Goal: Communication & Community: Answer question/provide support

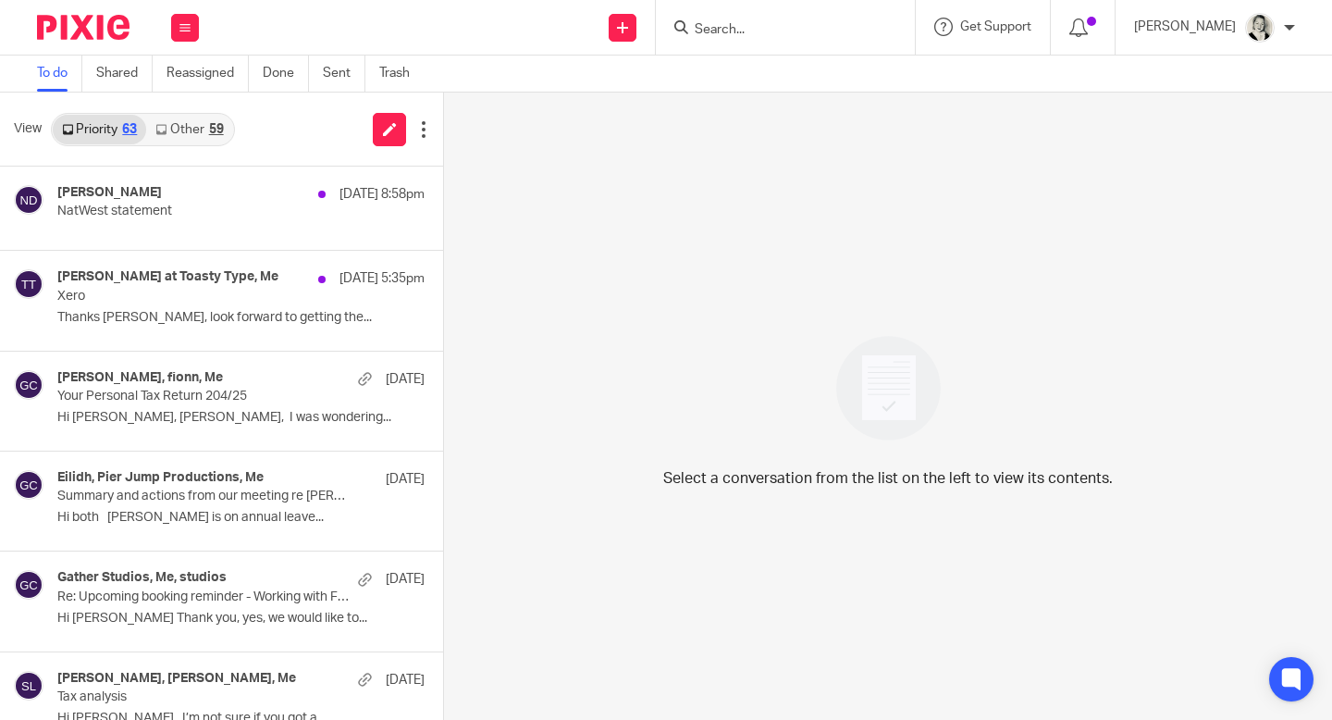
click at [194, 133] on link "Other 59" at bounding box center [189, 130] width 86 height 30
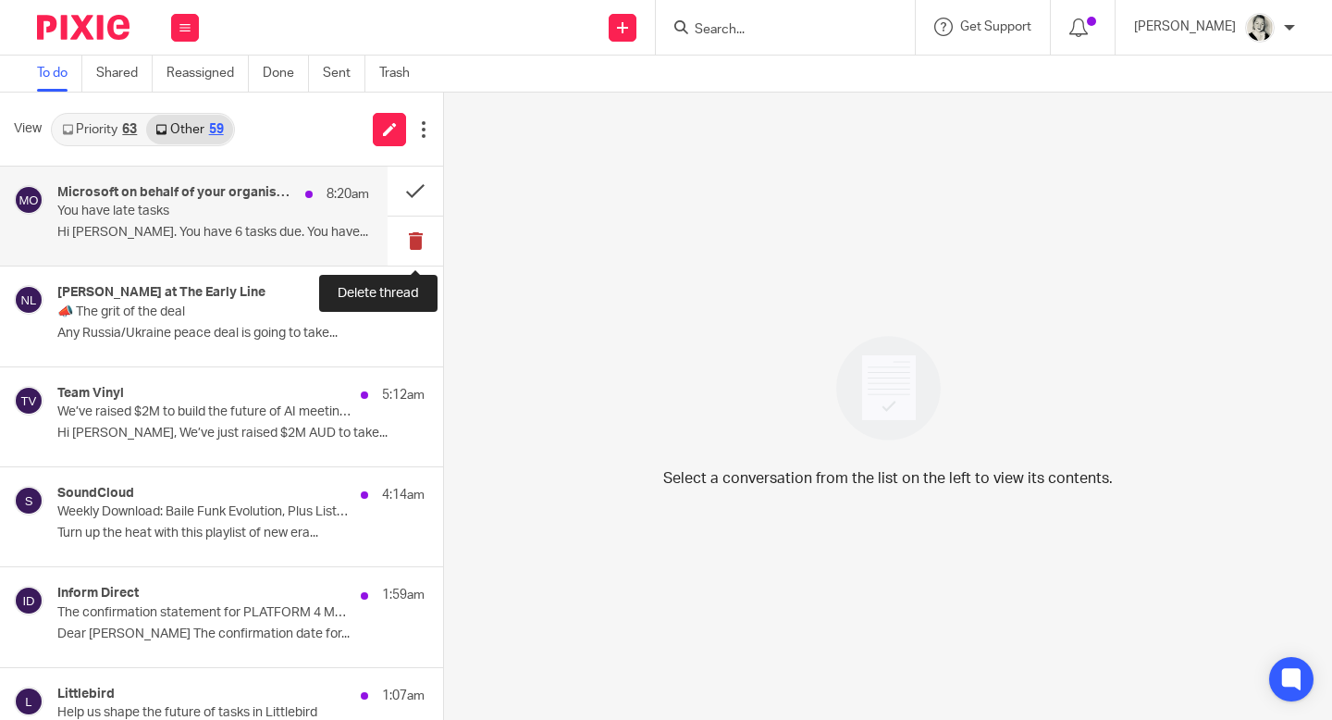
click at [425, 241] on button at bounding box center [416, 240] width 56 height 49
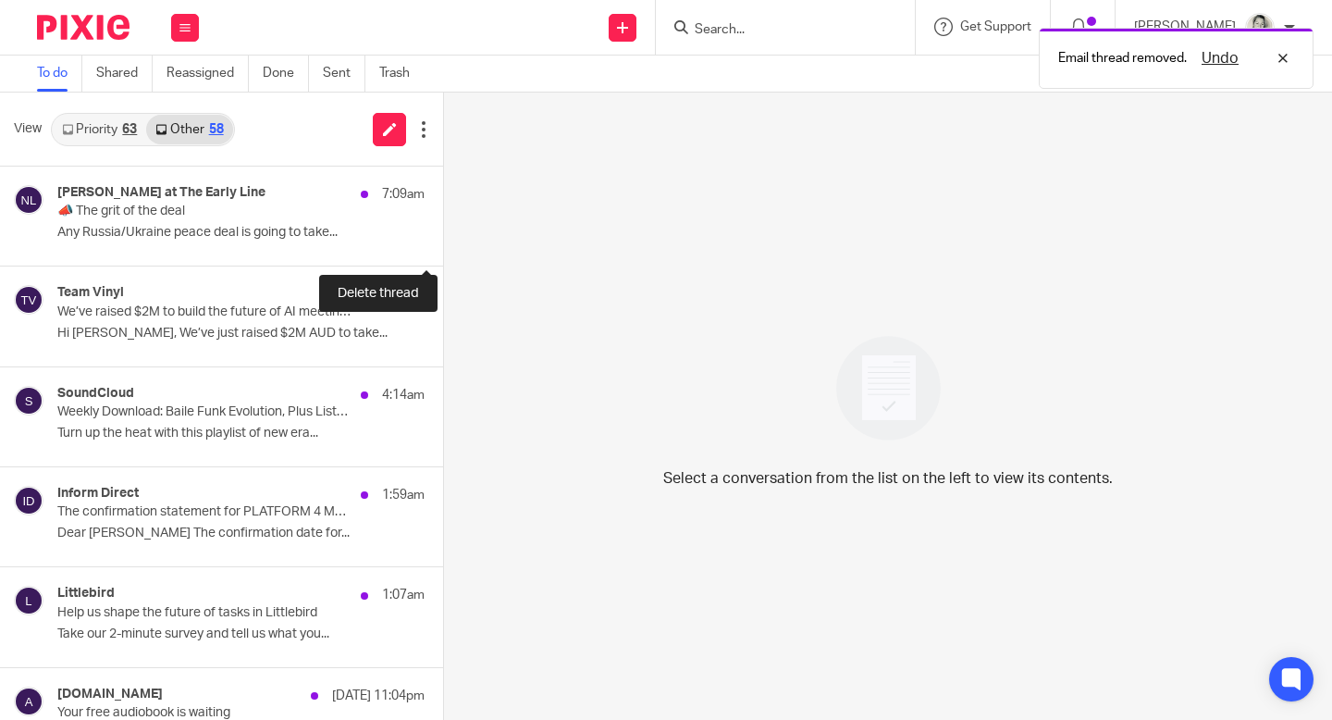
click at [443, 241] on button at bounding box center [450, 240] width 15 height 49
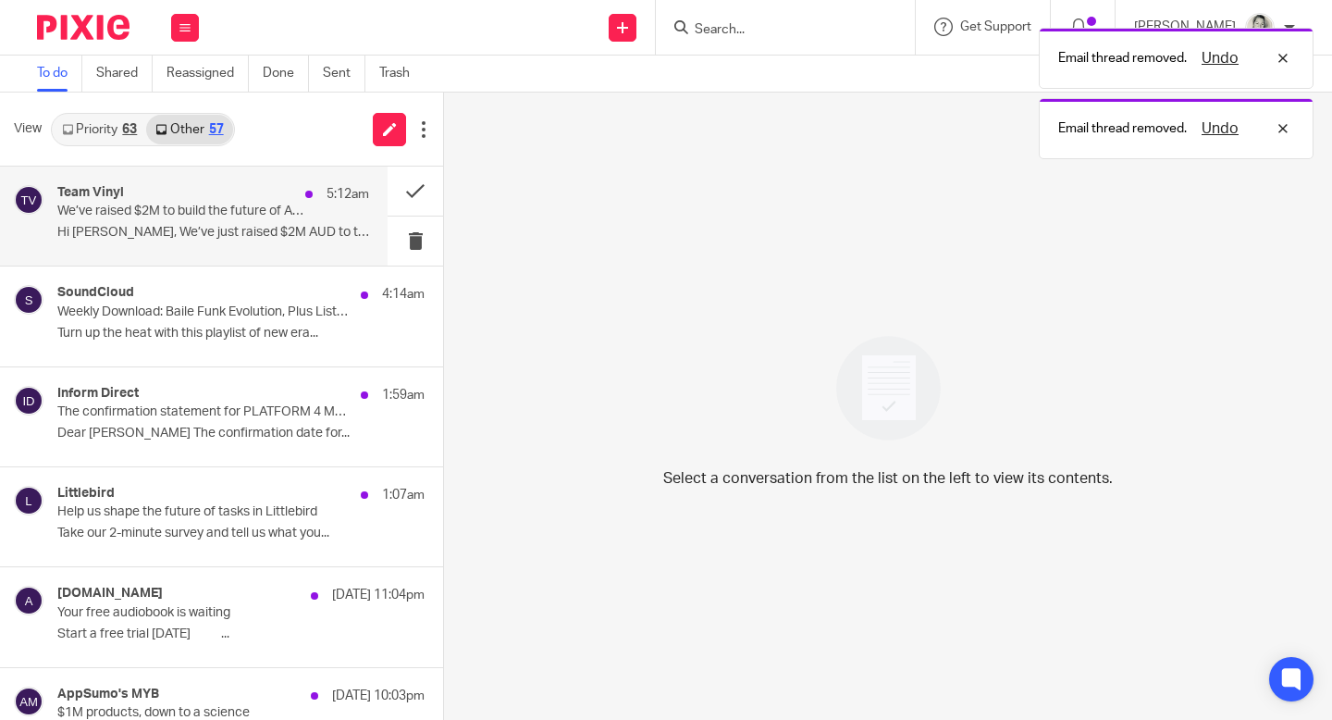
click at [276, 229] on p "Hi gillian, We’ve just raised $2M AUD to take..." at bounding box center [213, 233] width 312 height 16
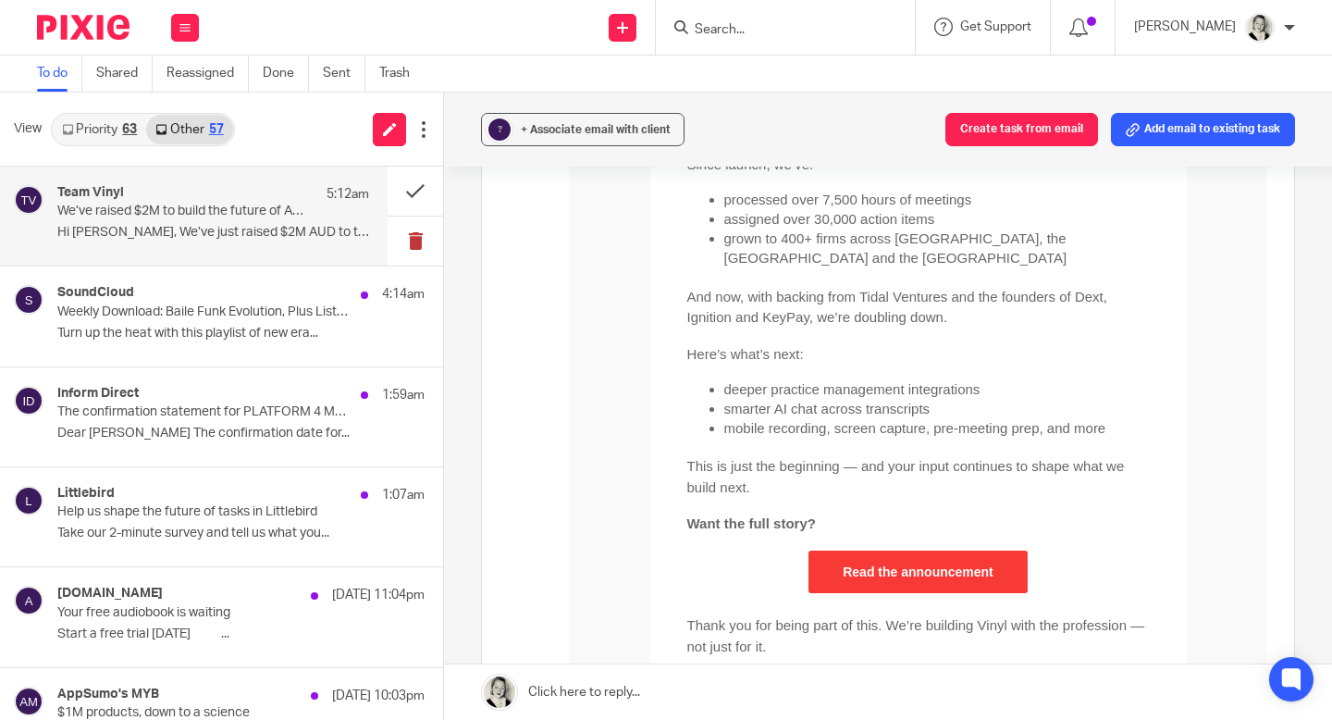
scroll to position [857, 0]
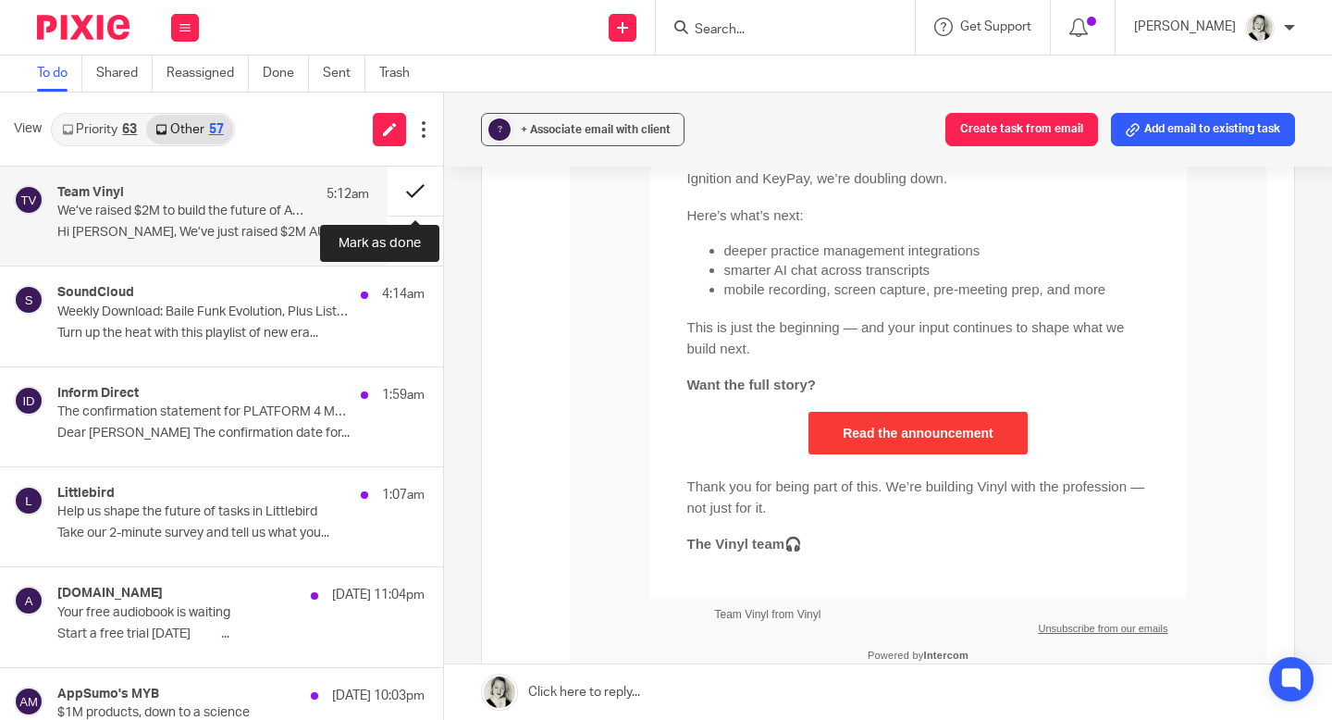
click at [424, 194] on button at bounding box center [416, 191] width 56 height 49
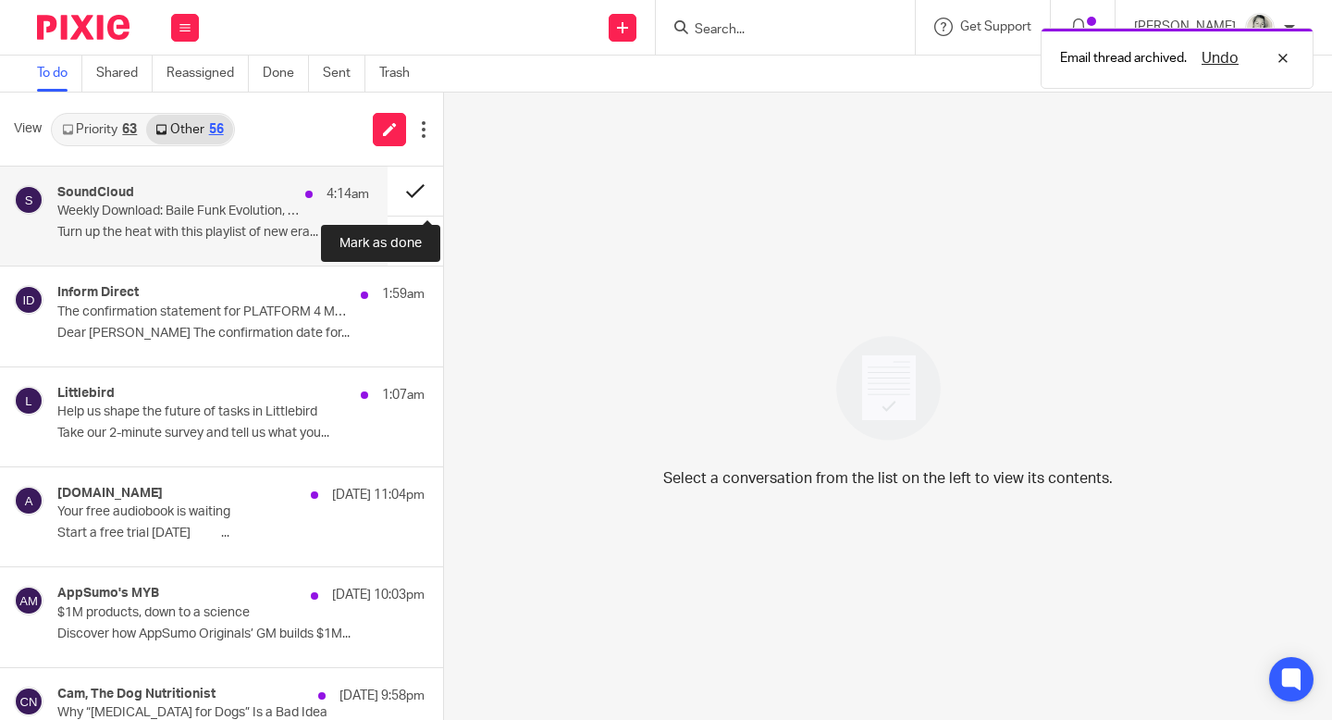
click at [410, 191] on button at bounding box center [416, 191] width 56 height 49
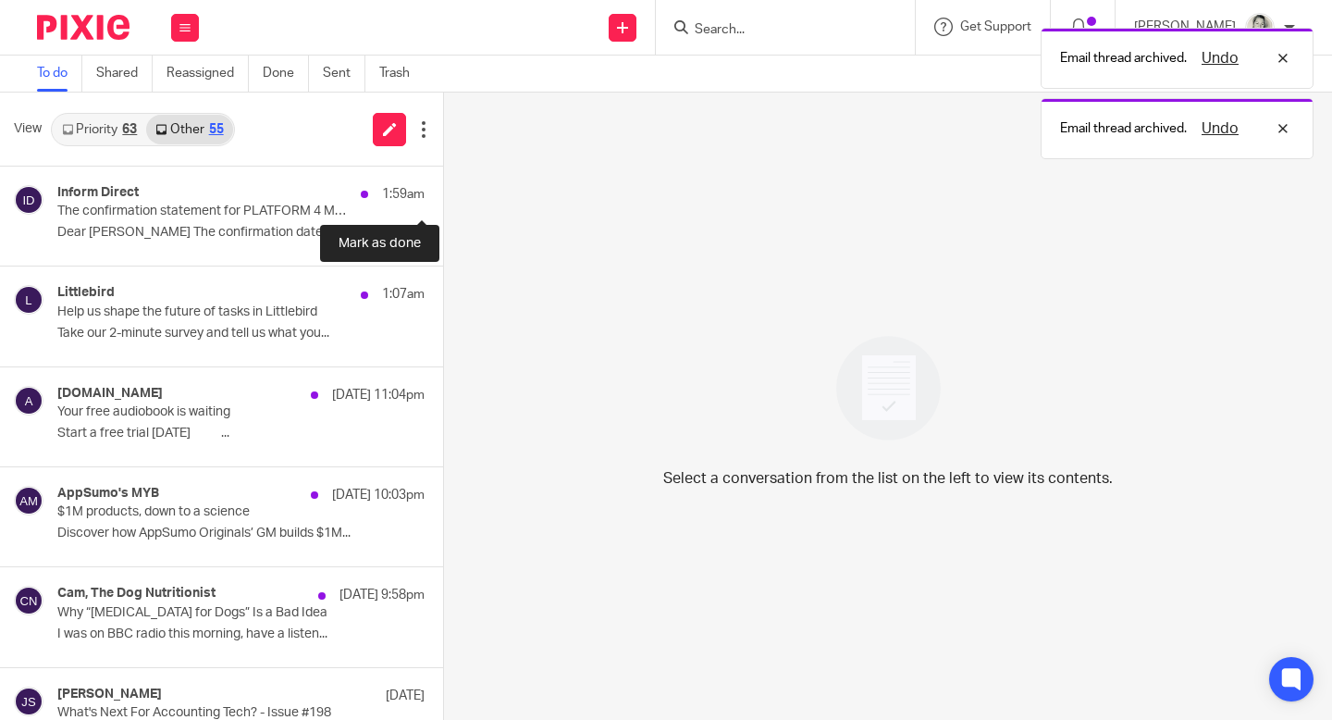
click at [443, 191] on button at bounding box center [450, 191] width 15 height 49
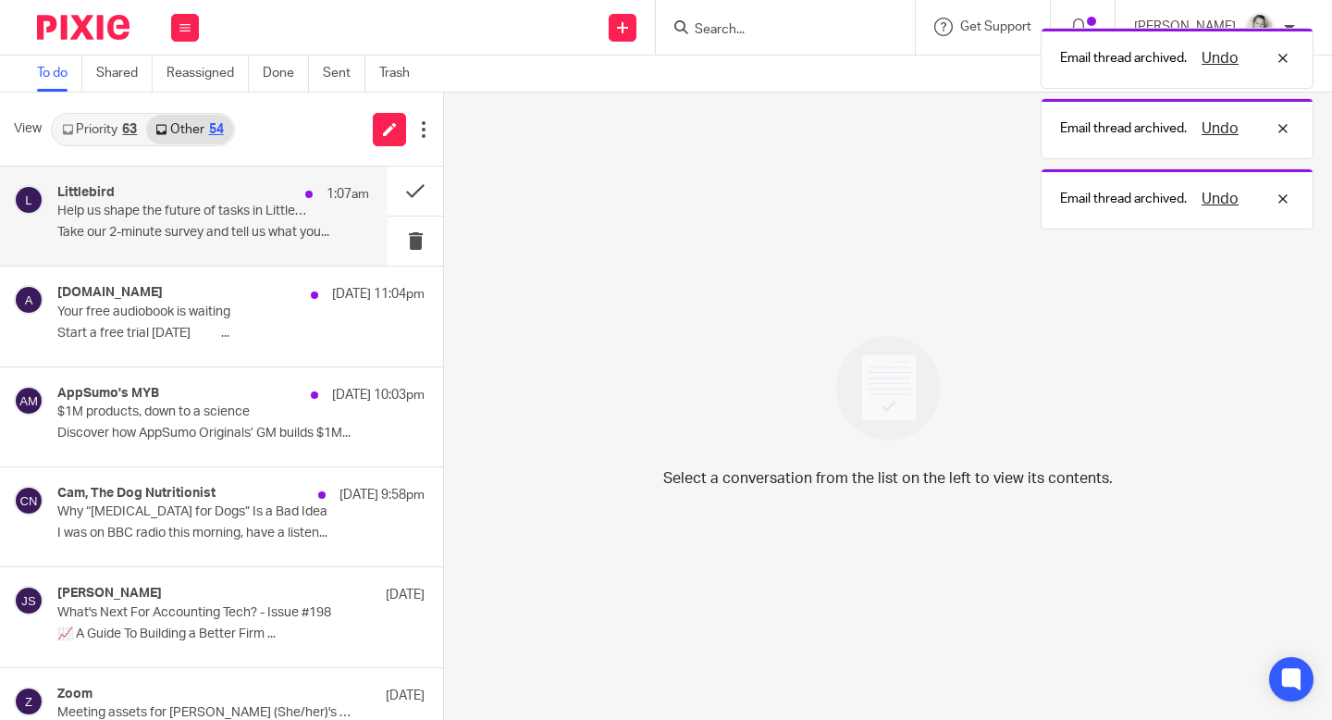
click at [305, 216] on p "Help us shape the future of tasks in Littlebird" at bounding box center [182, 212] width 250 height 16
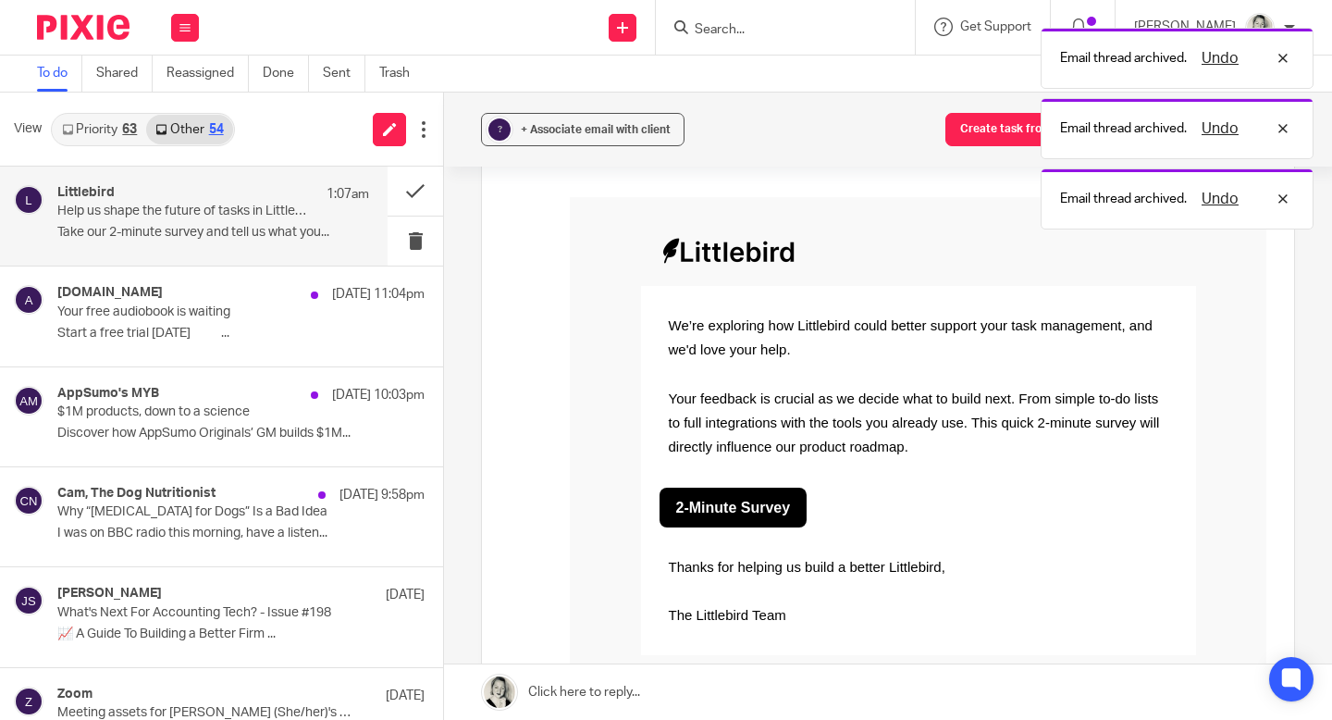
scroll to position [155, 0]
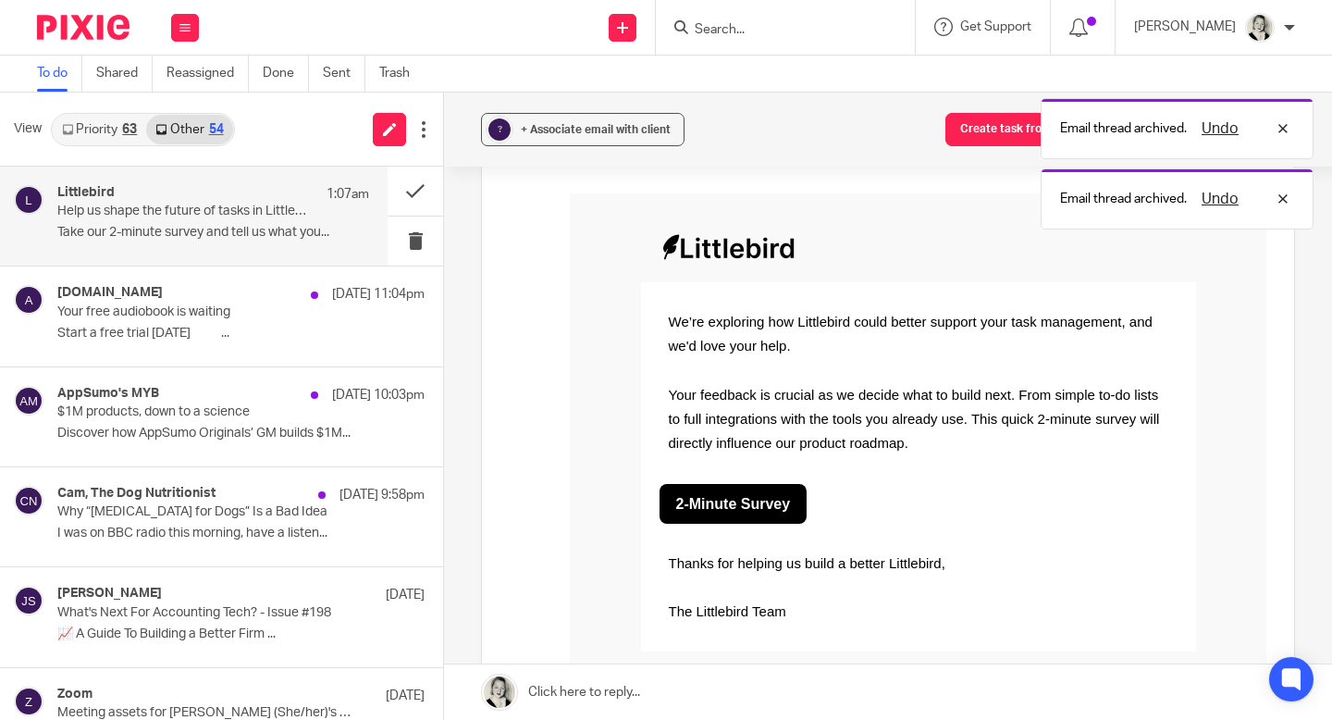
click at [715, 499] on strong "2-Minute Survey" at bounding box center [733, 504] width 115 height 16
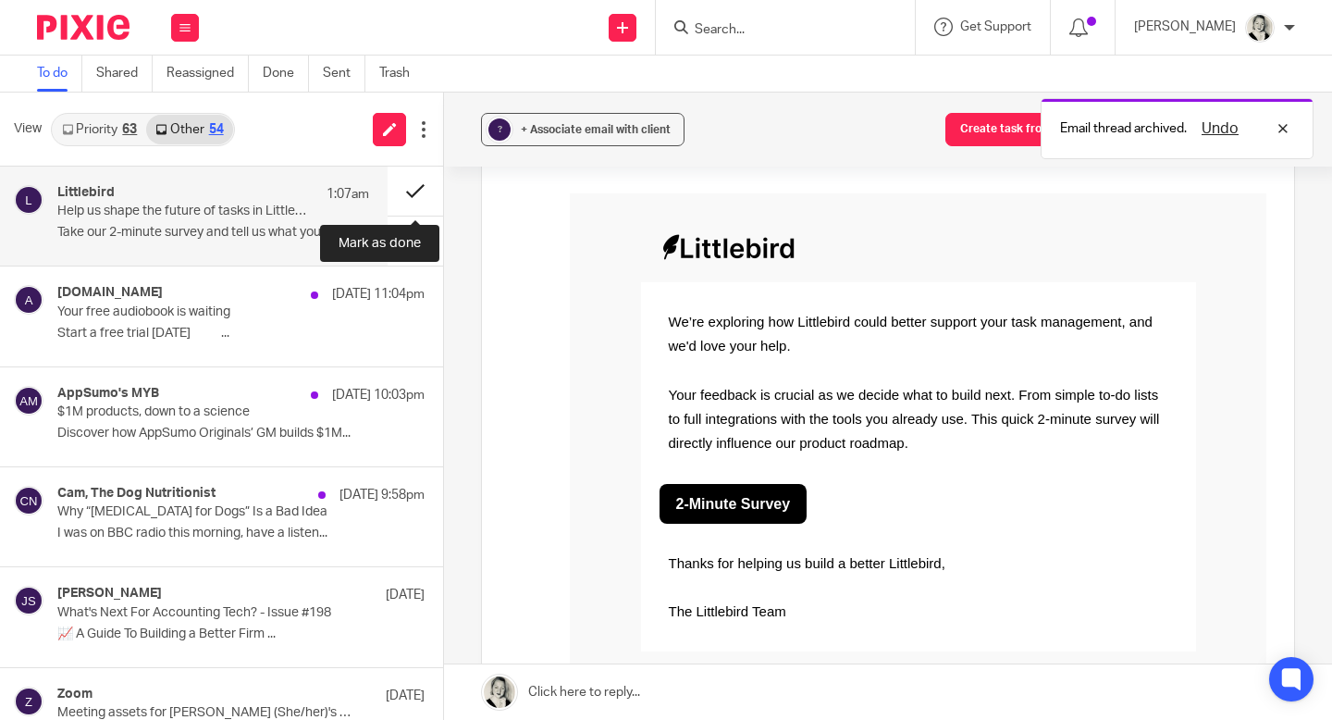
click at [415, 192] on button at bounding box center [416, 191] width 56 height 49
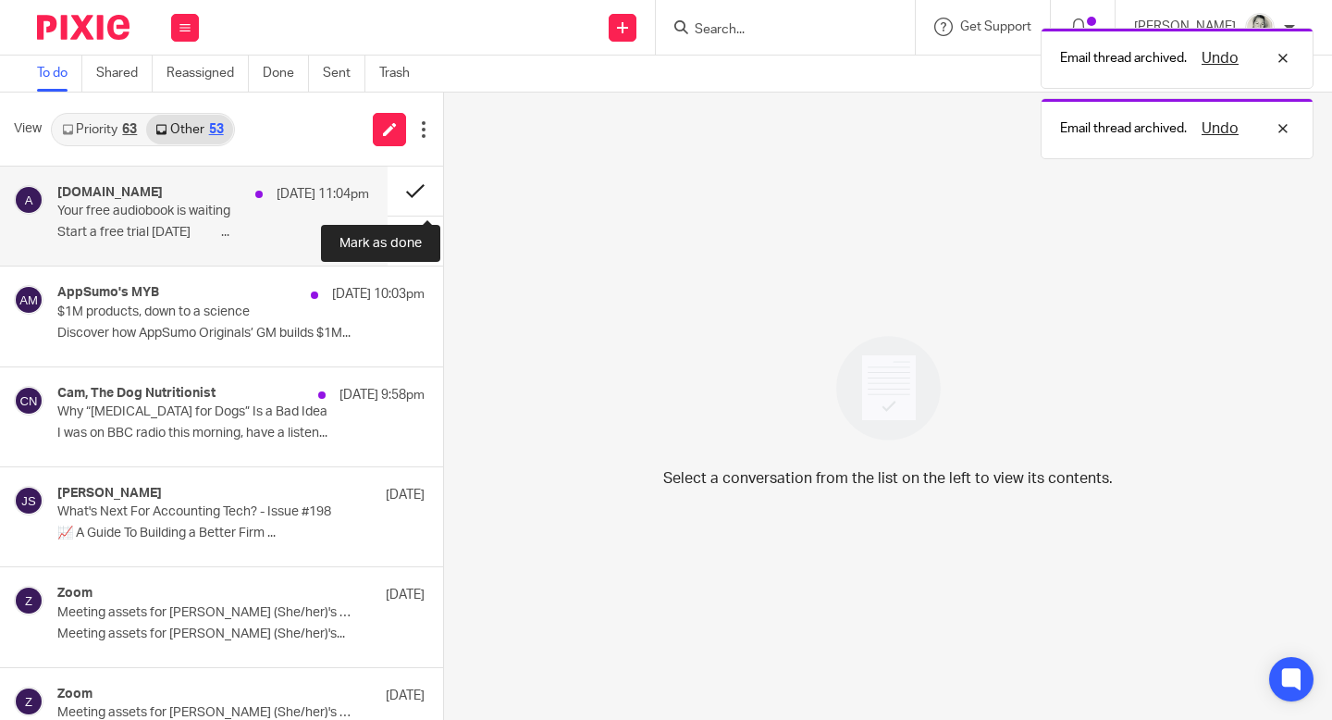
click at [415, 195] on button at bounding box center [416, 191] width 56 height 49
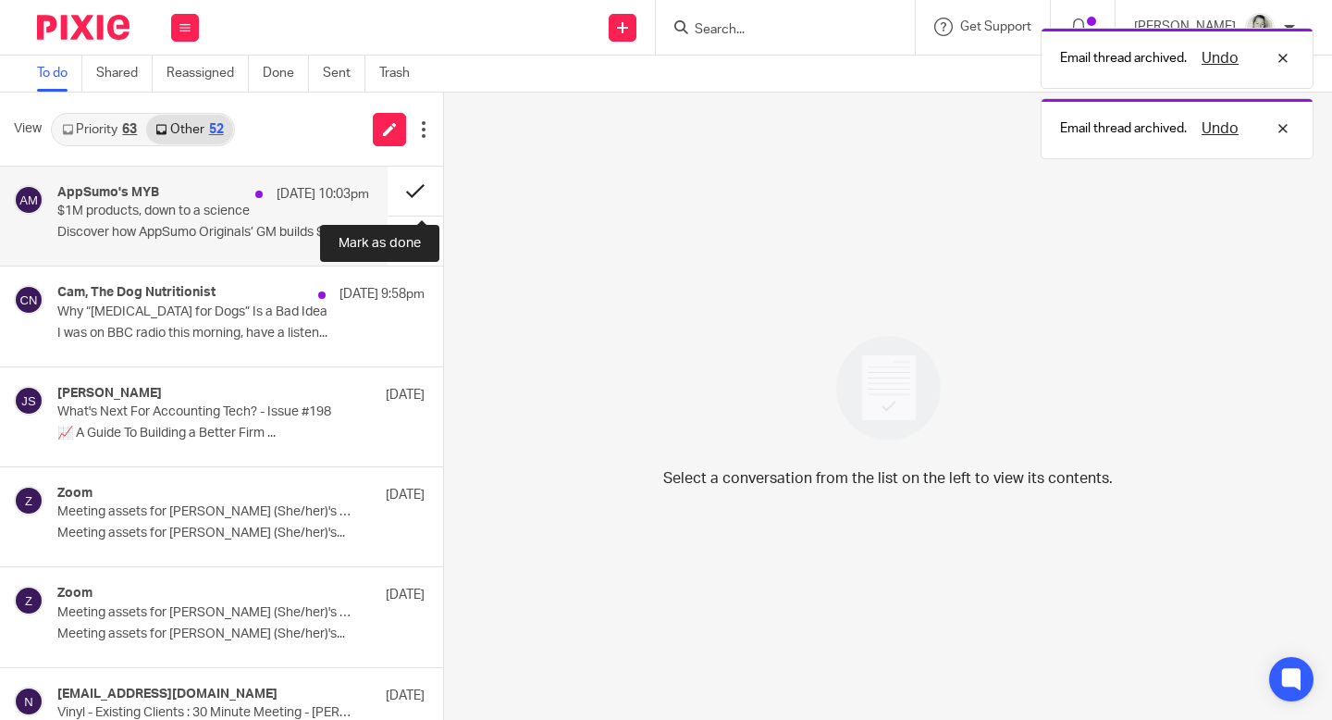
click at [415, 195] on button at bounding box center [416, 191] width 56 height 49
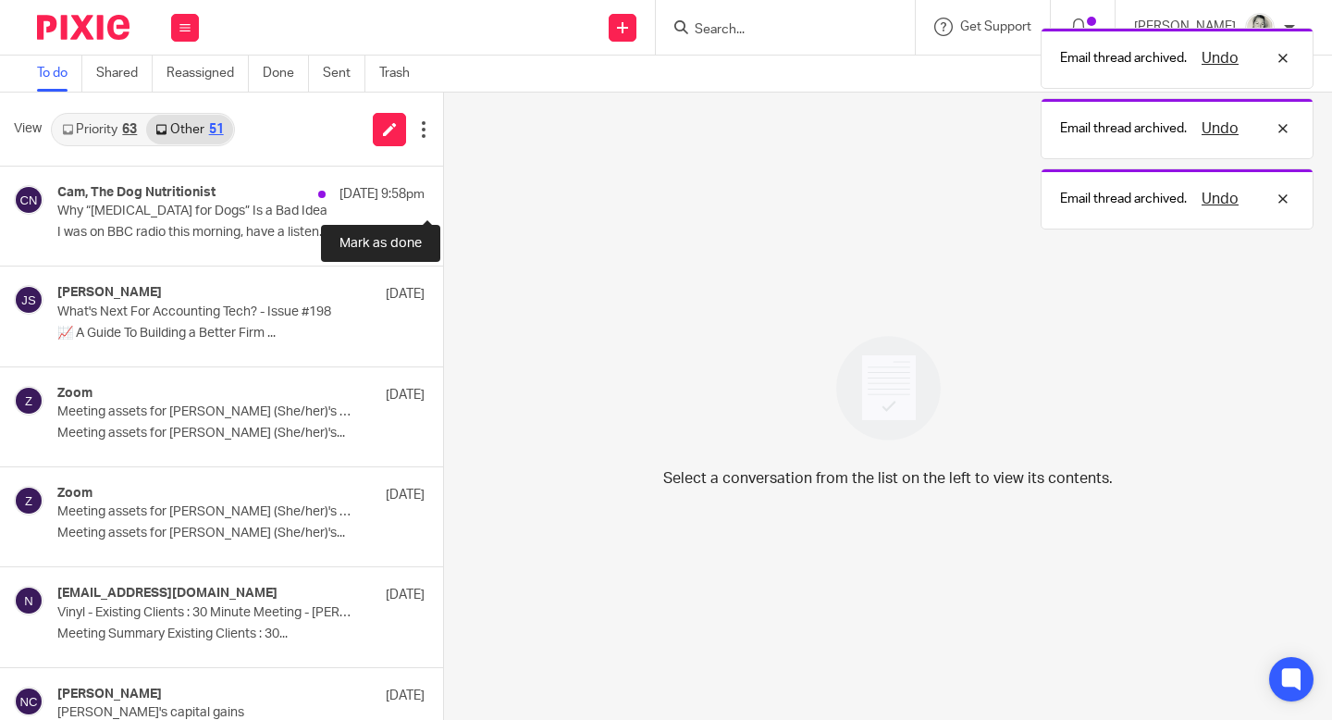
click at [443, 195] on button at bounding box center [450, 191] width 15 height 49
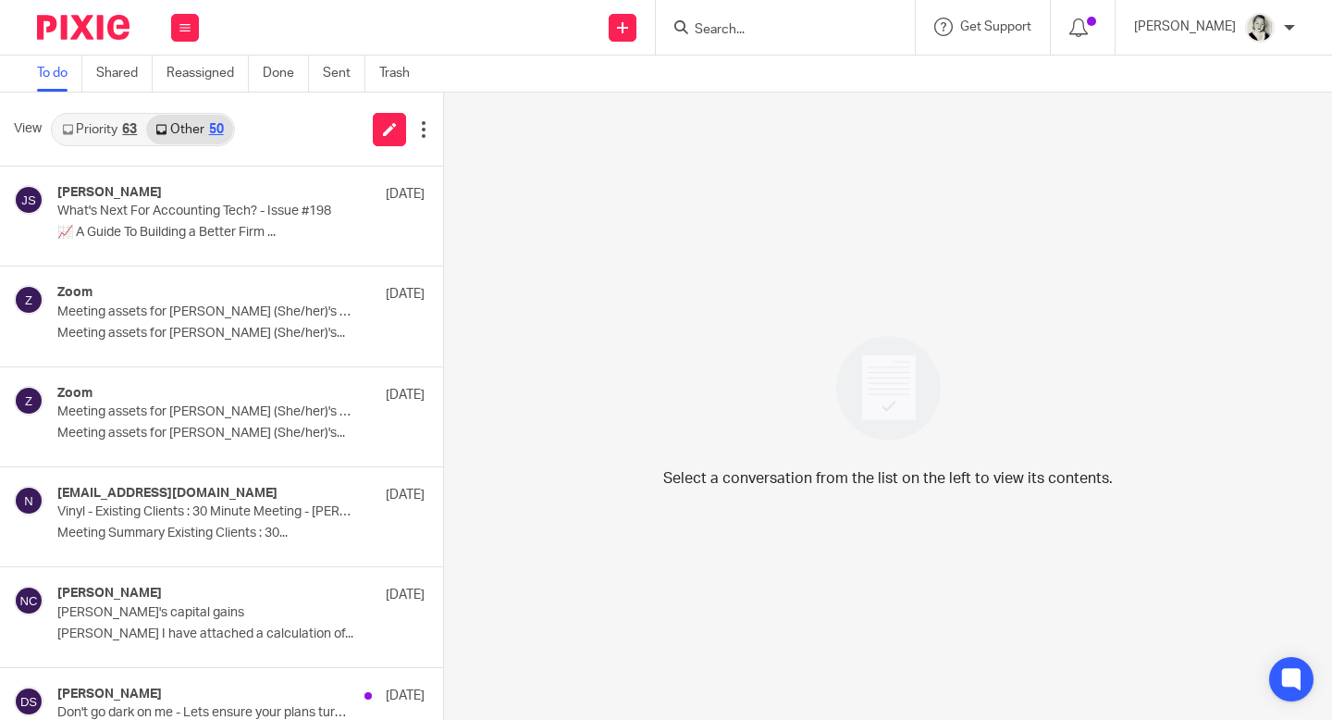
click at [88, 124] on link "Priority 63" at bounding box center [99, 130] width 93 height 30
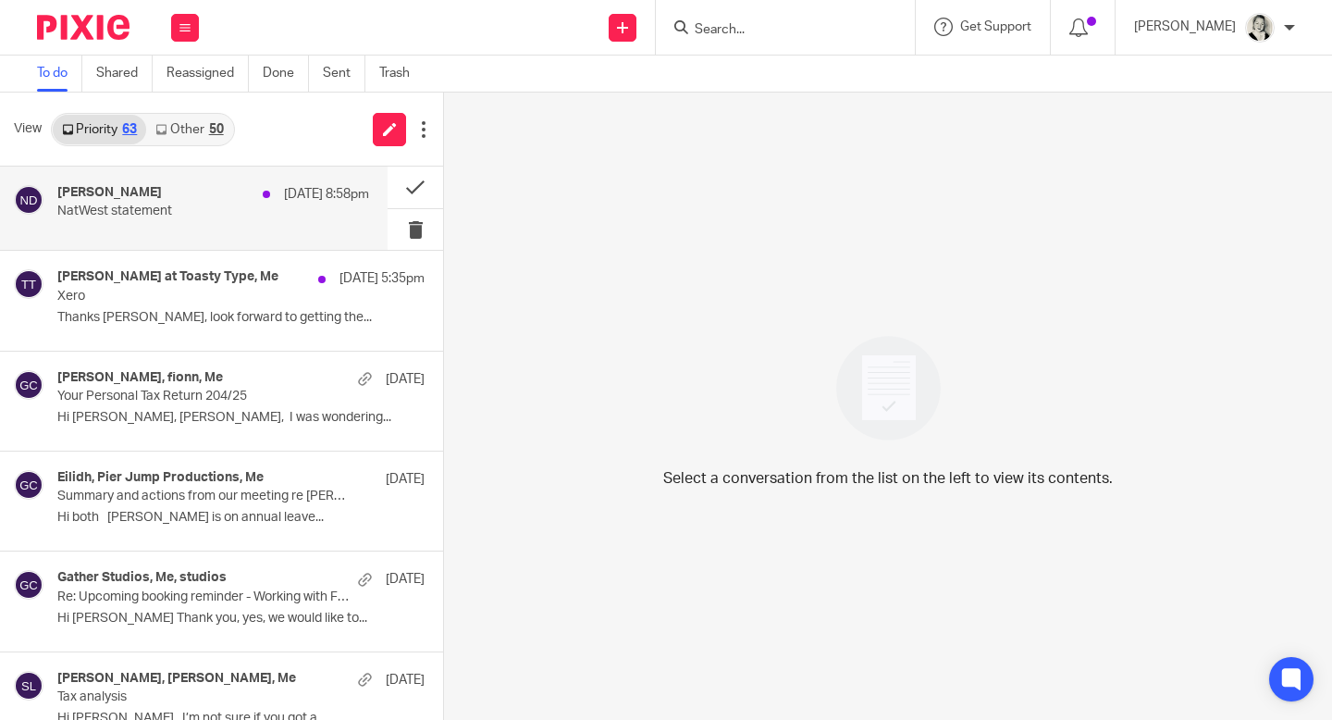
click at [137, 205] on p "NatWest statement" at bounding box center [182, 212] width 250 height 16
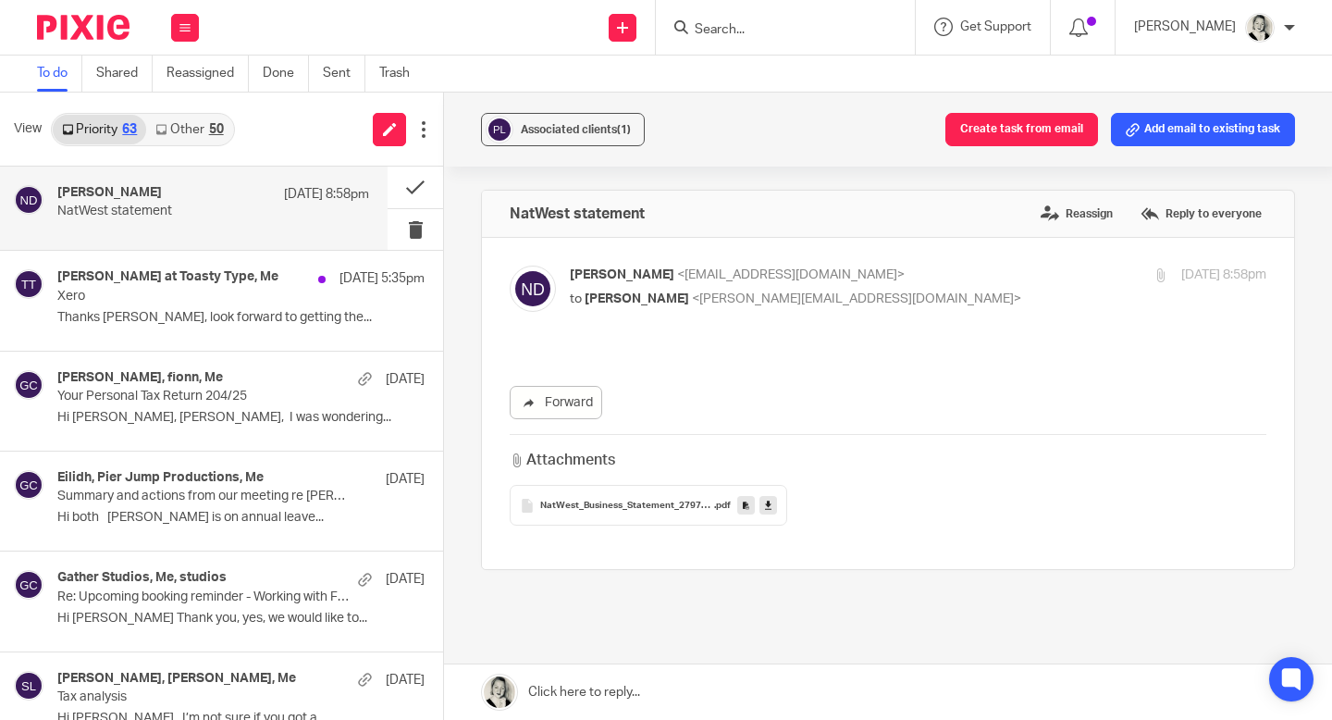
scroll to position [0, 0]
click at [682, 694] on link at bounding box center [888, 692] width 888 height 56
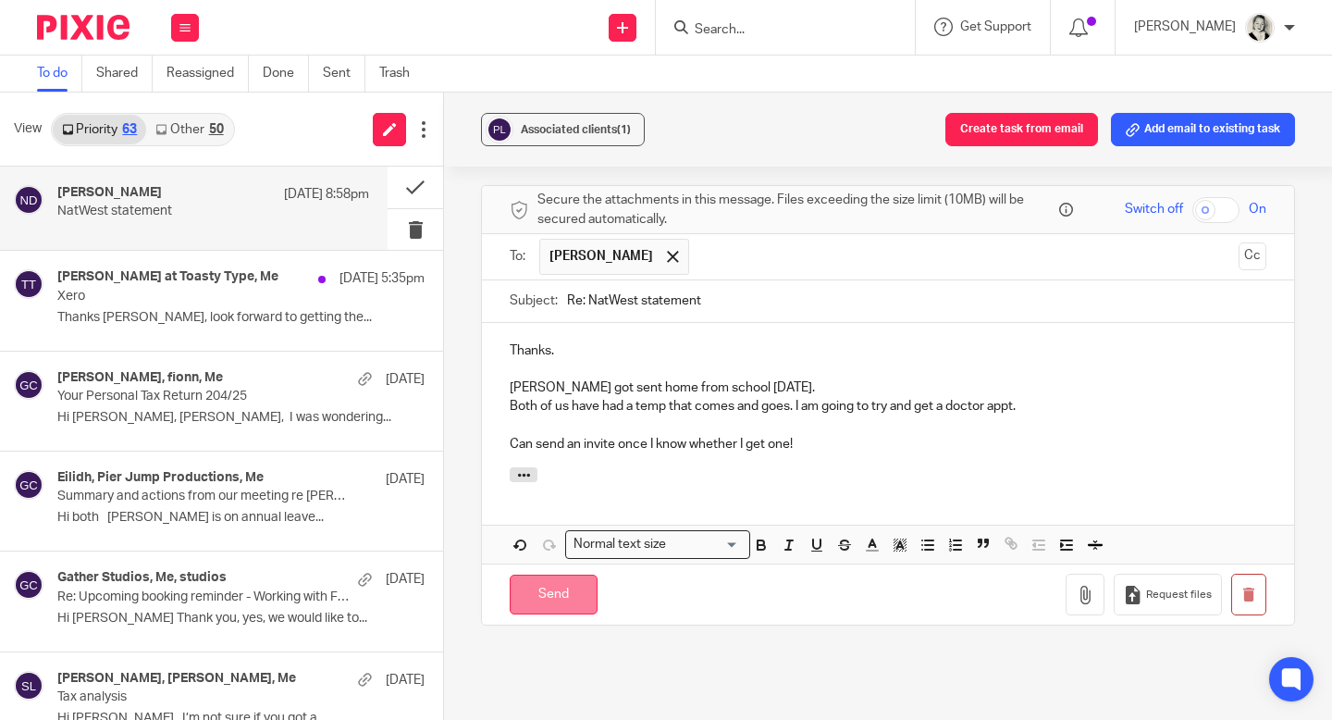
click at [556, 611] on input "Send" at bounding box center [554, 595] width 88 height 40
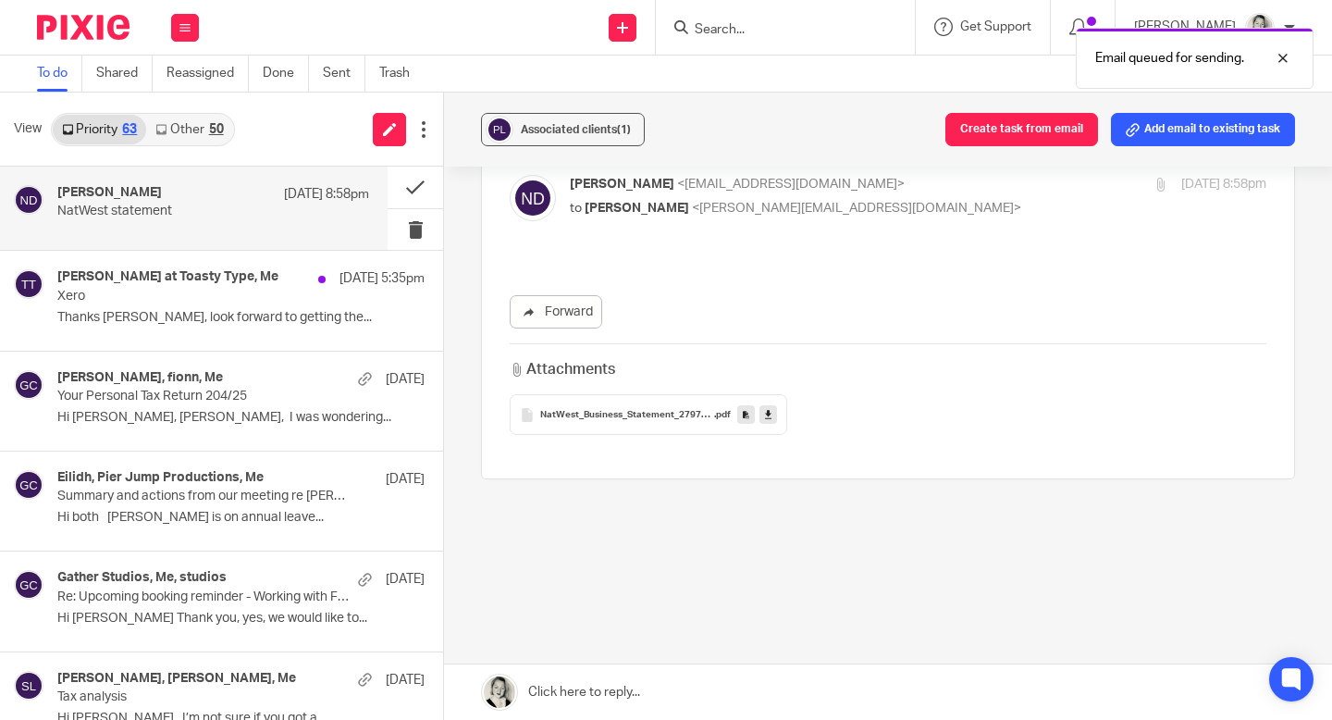
scroll to position [92, 0]
click at [768, 416] on icon at bounding box center [768, 415] width 6 height 14
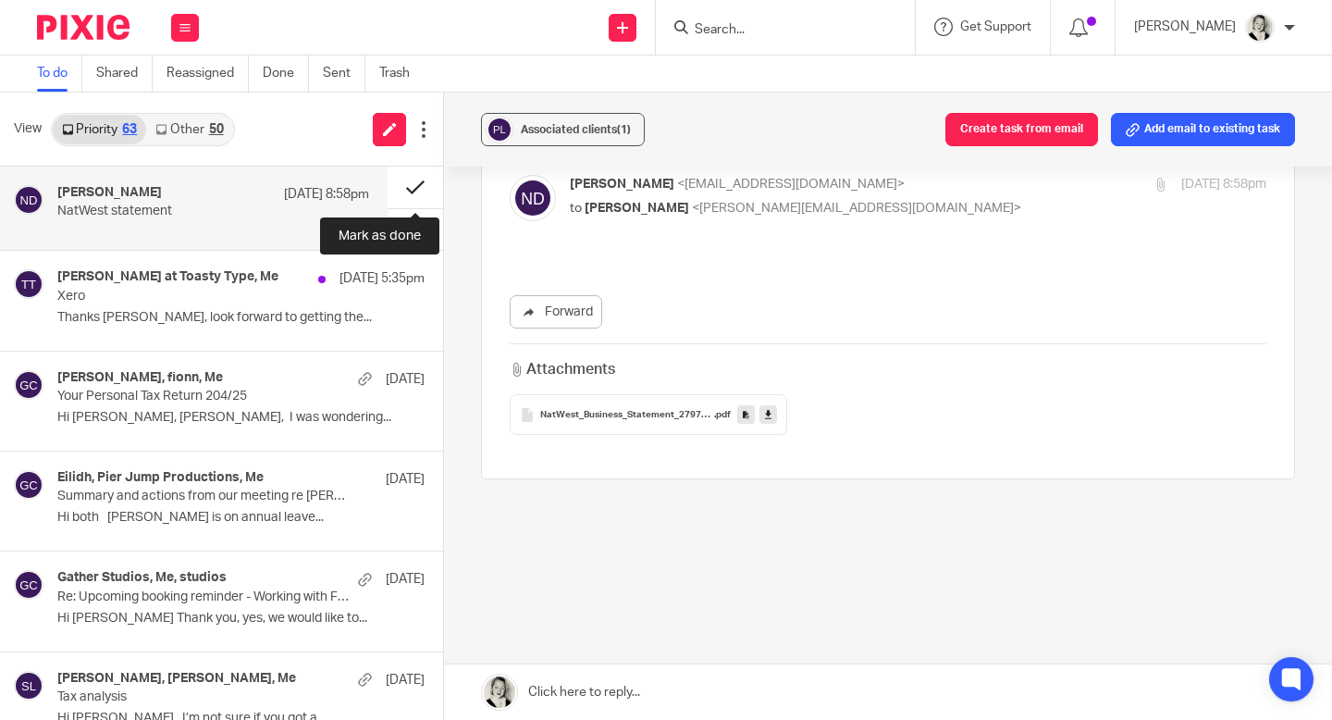
click at [416, 188] on button at bounding box center [416, 188] width 56 height 42
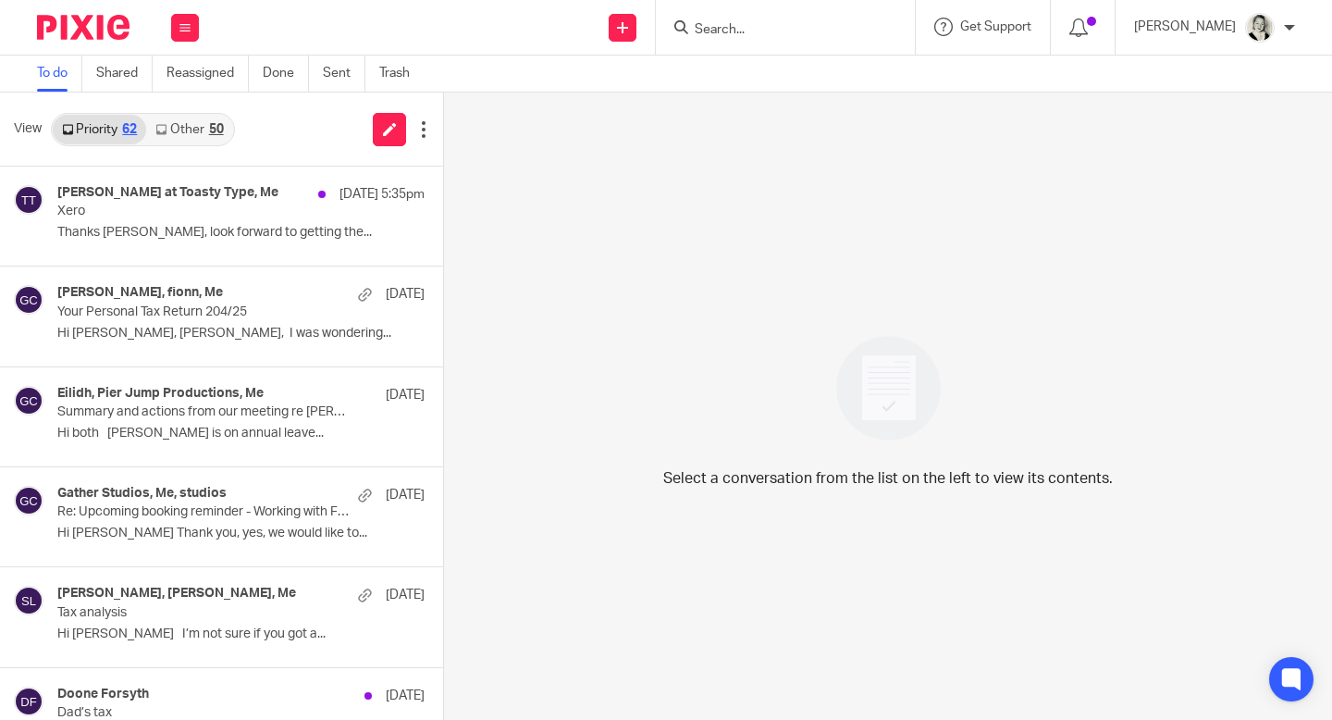
click at [207, 130] on link "Other 50" at bounding box center [189, 130] width 86 height 30
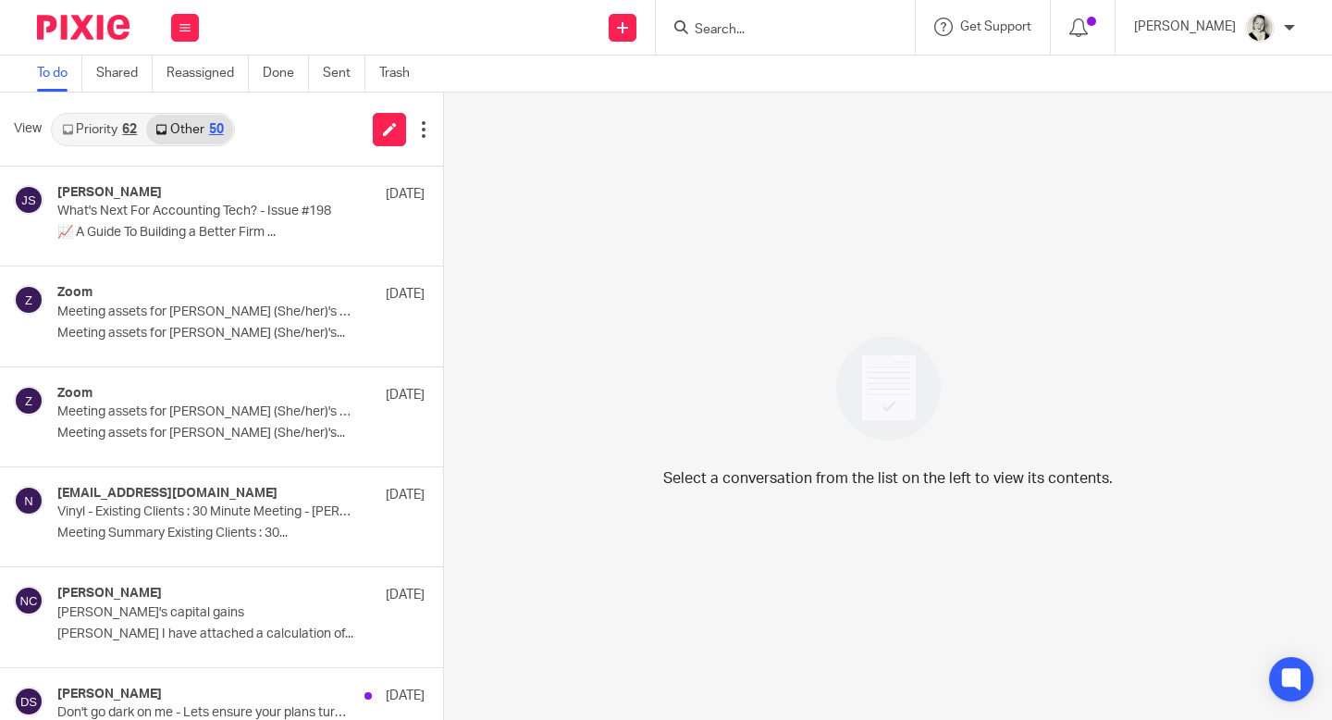
click at [859, 33] on input "Search" at bounding box center [776, 30] width 167 height 17
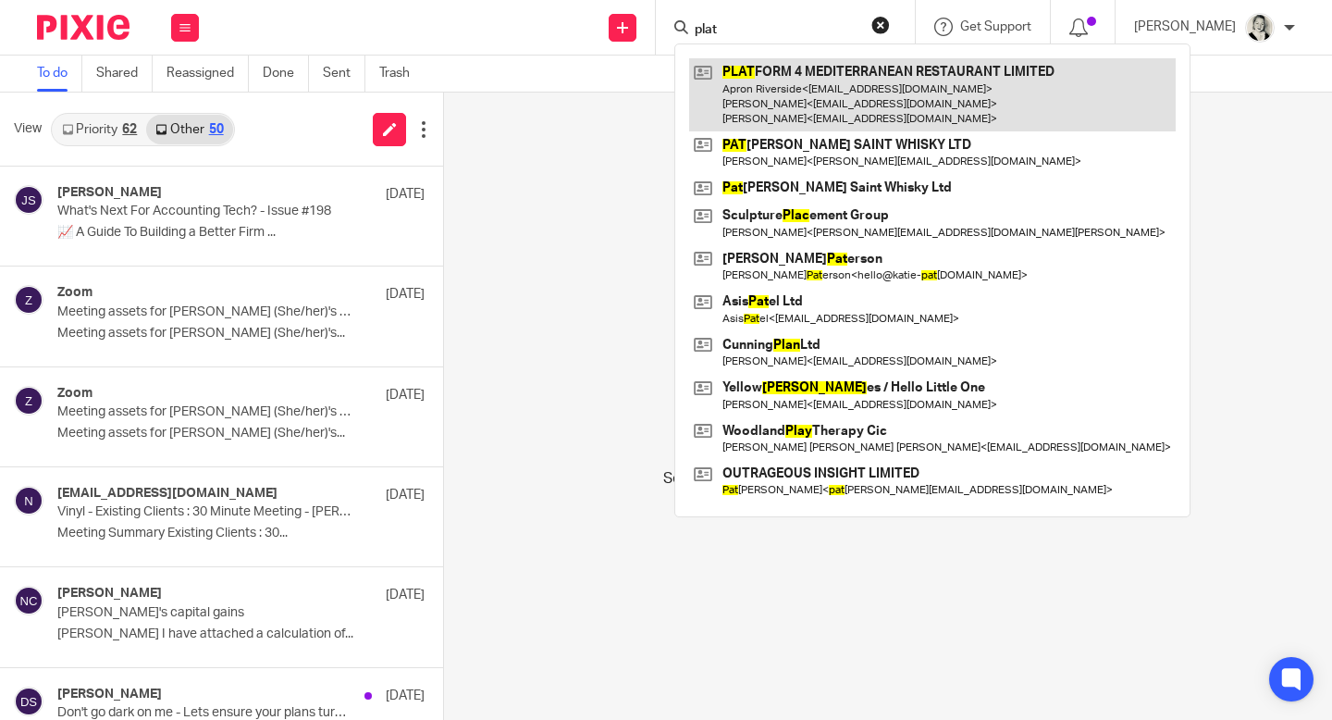
type input "plat"
click at [912, 104] on link at bounding box center [932, 94] width 487 height 73
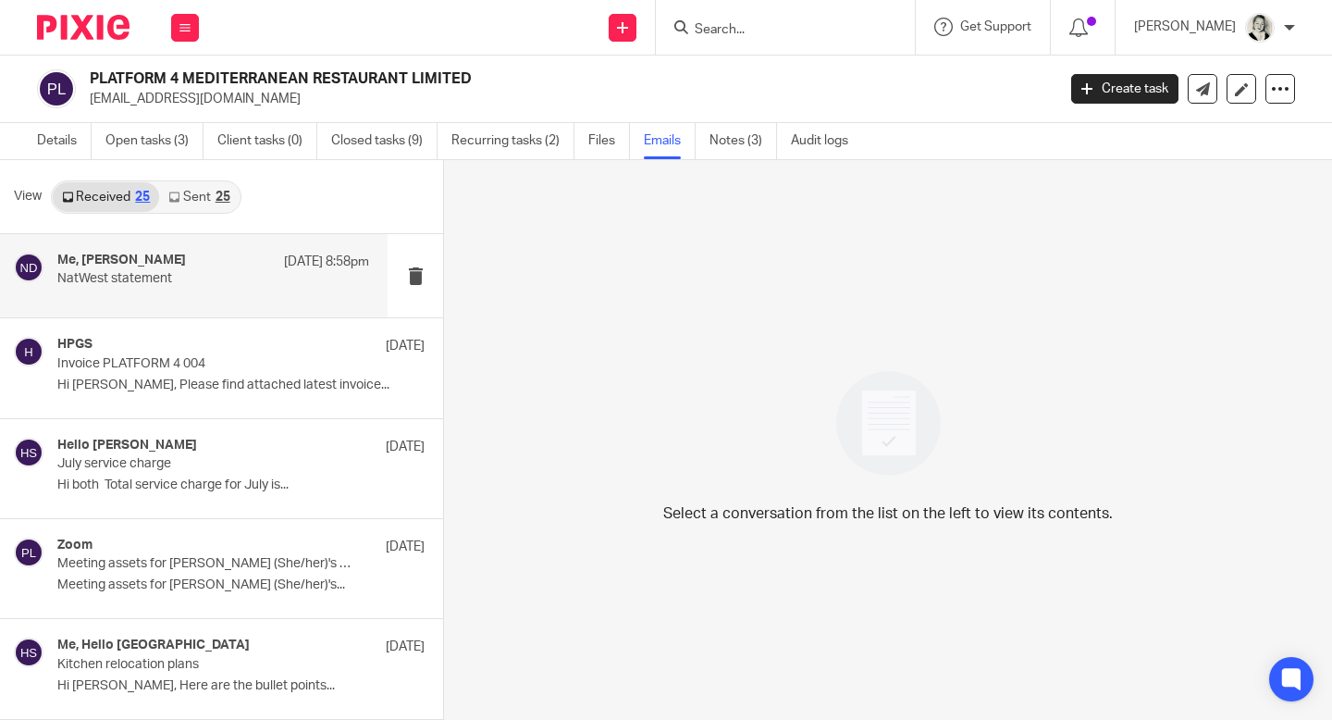
click at [290, 287] on p "NatWest statement" at bounding box center [182, 279] width 250 height 16
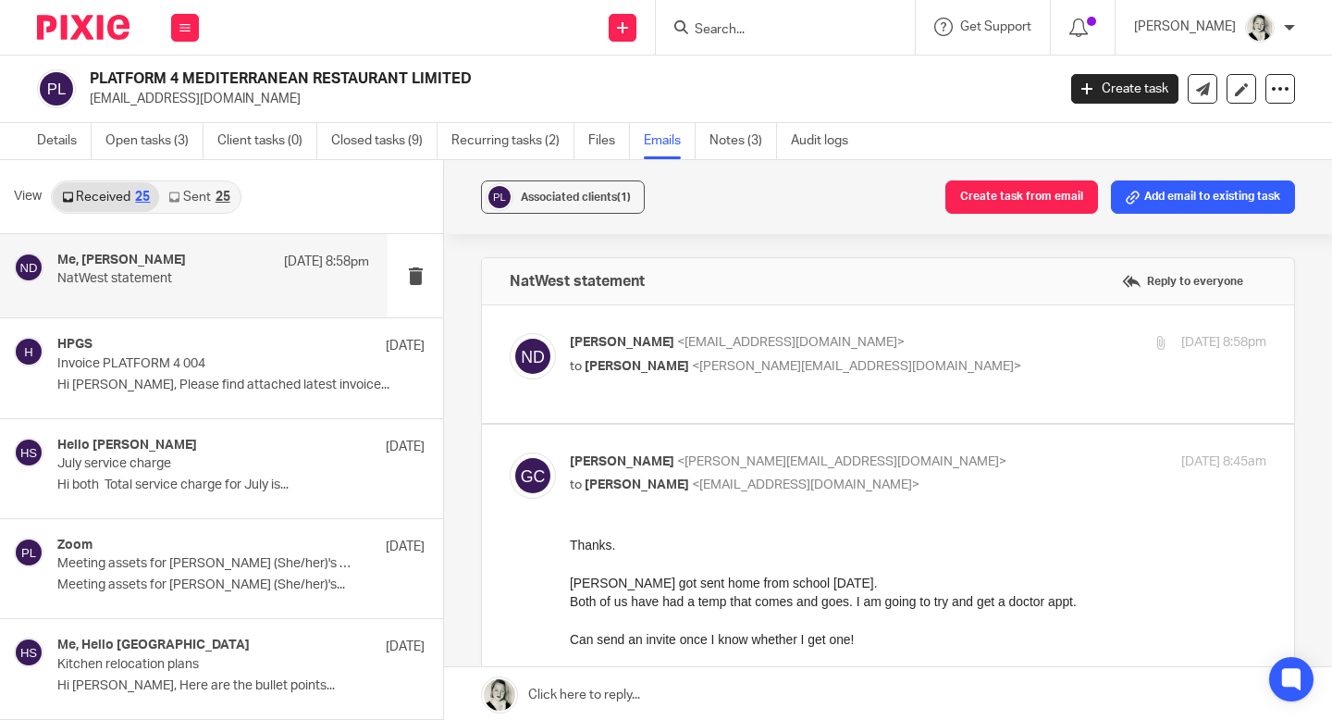
click at [592, 390] on div "Nazmi Dervishaj <nazmidervishaj80@gmail.com> to Gillian Caughey <gillian@fearle…" at bounding box center [888, 364] width 757 height 62
click at [593, 362] on span "[PERSON_NAME]" at bounding box center [637, 366] width 105 height 13
checkbox input "true"
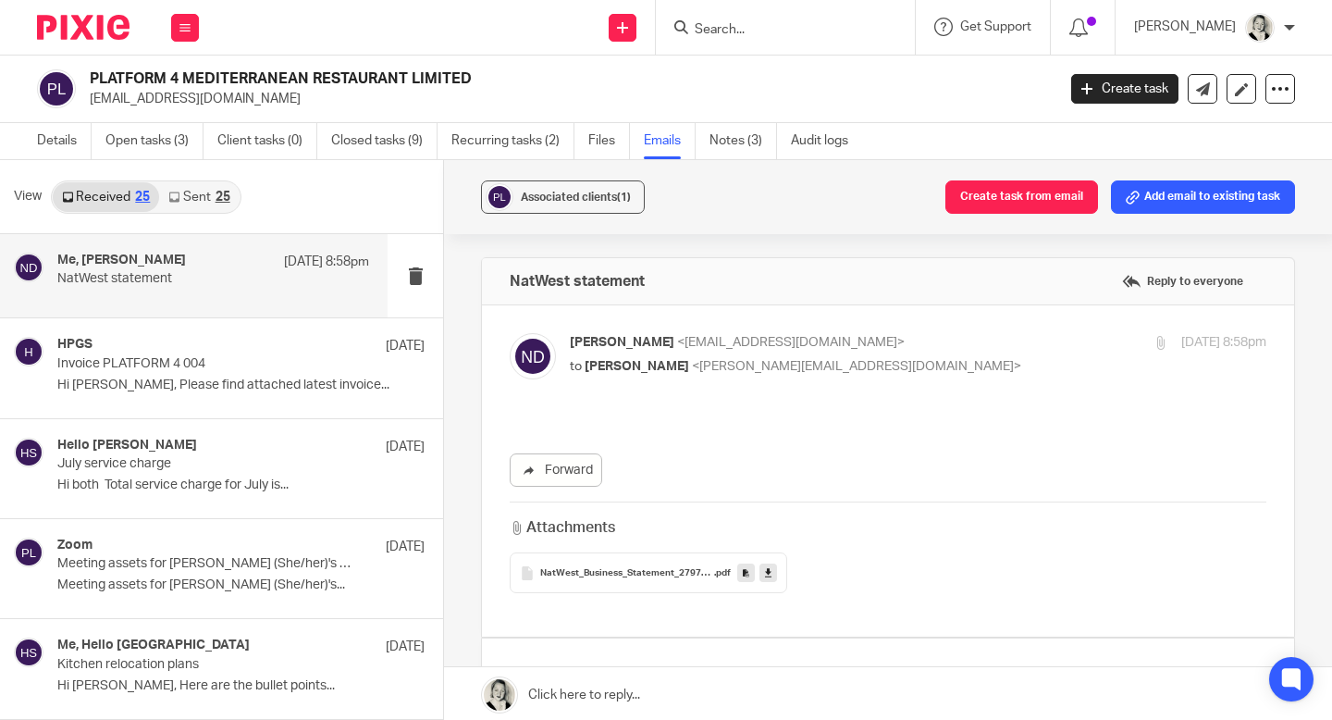
click at [581, 684] on link at bounding box center [888, 695] width 888 height 56
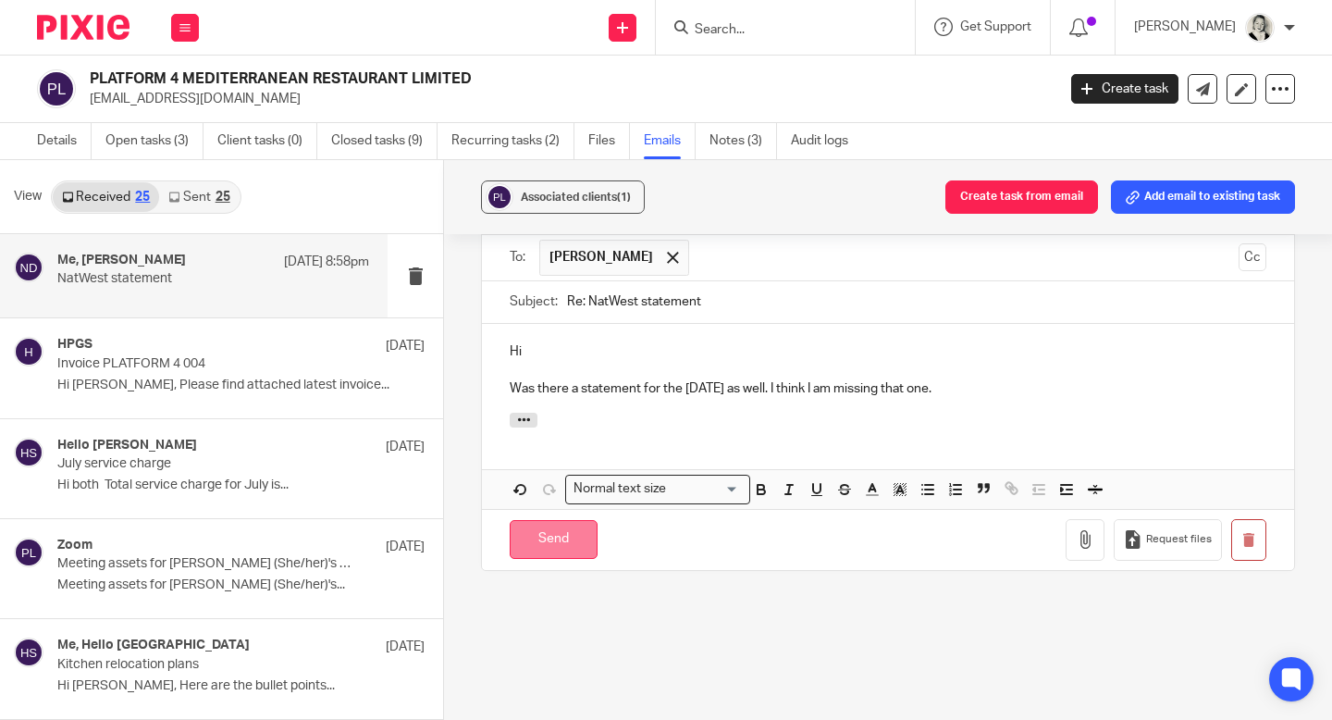
click at [564, 550] on input "Send" at bounding box center [554, 540] width 88 height 40
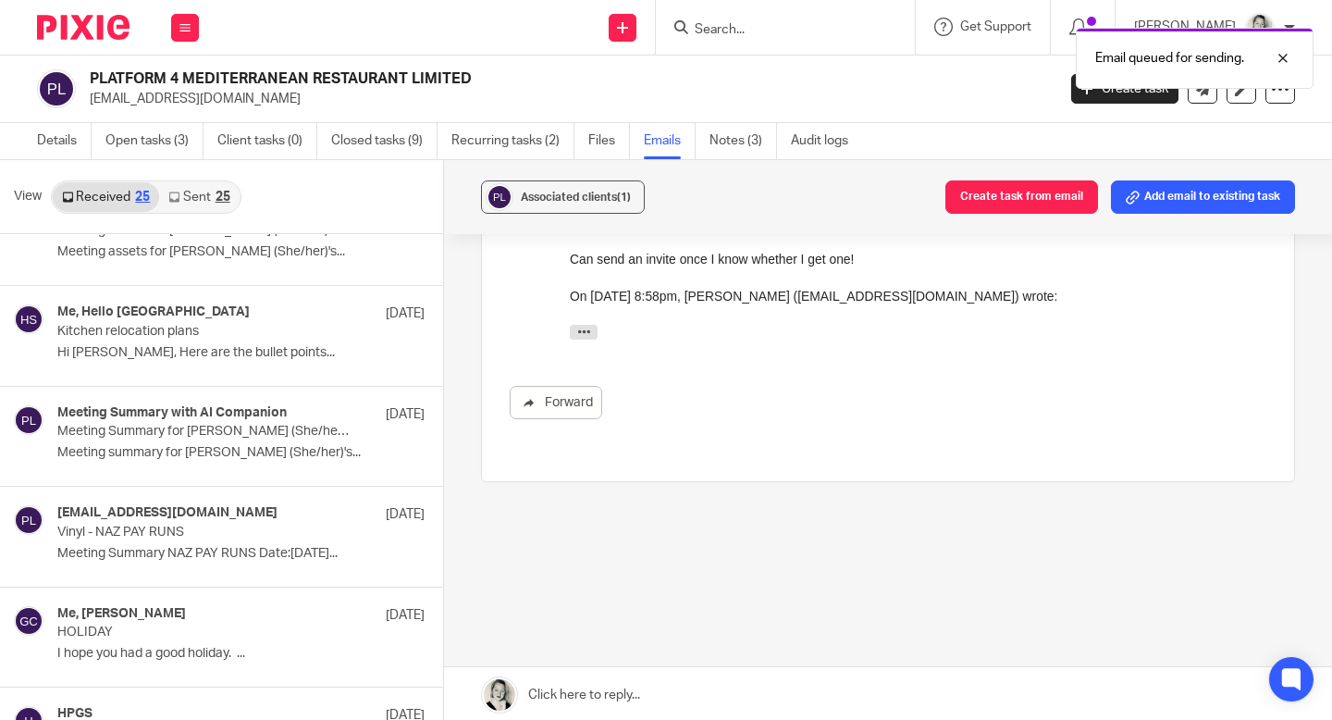
scroll to position [353, 0]
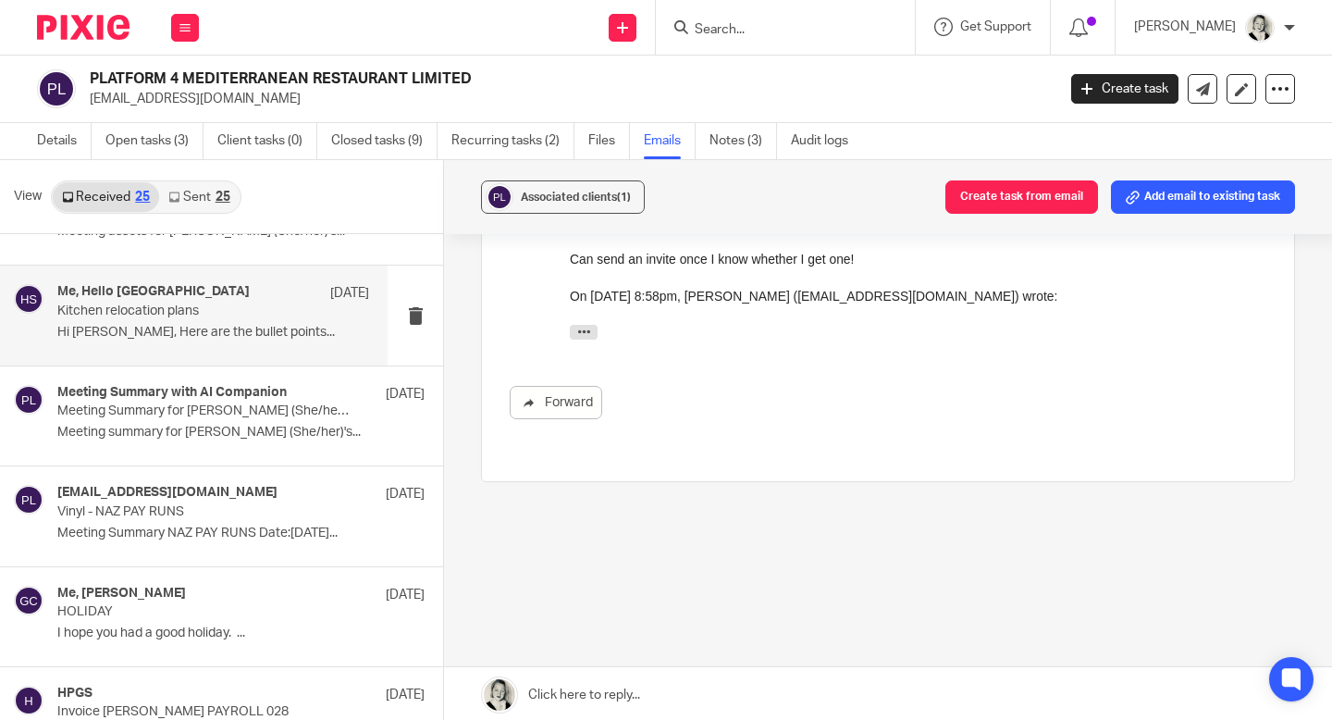
click at [204, 328] on p "Hi Gillian, Here are the bullet points..." at bounding box center [213, 333] width 312 height 16
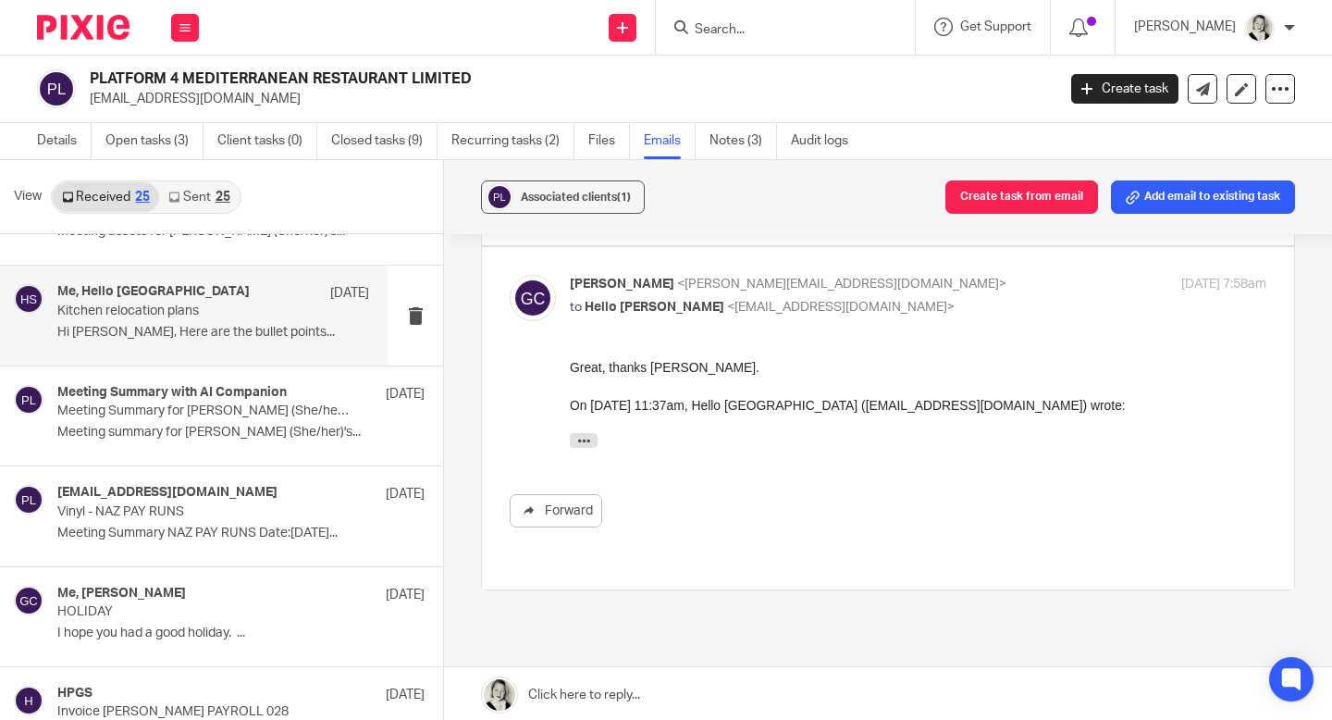
scroll to position [0, 0]
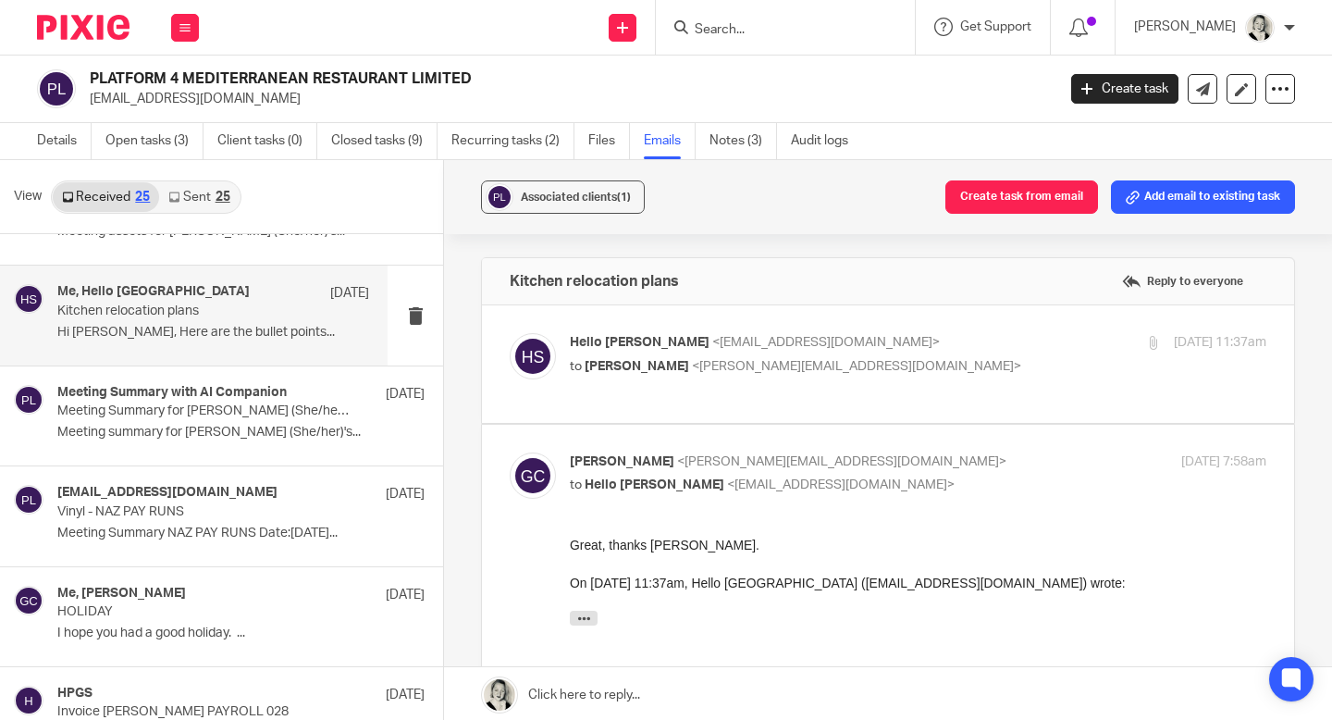
click at [657, 341] on span "Hello Stratford" at bounding box center [640, 342] width 140 height 13
checkbox input "true"
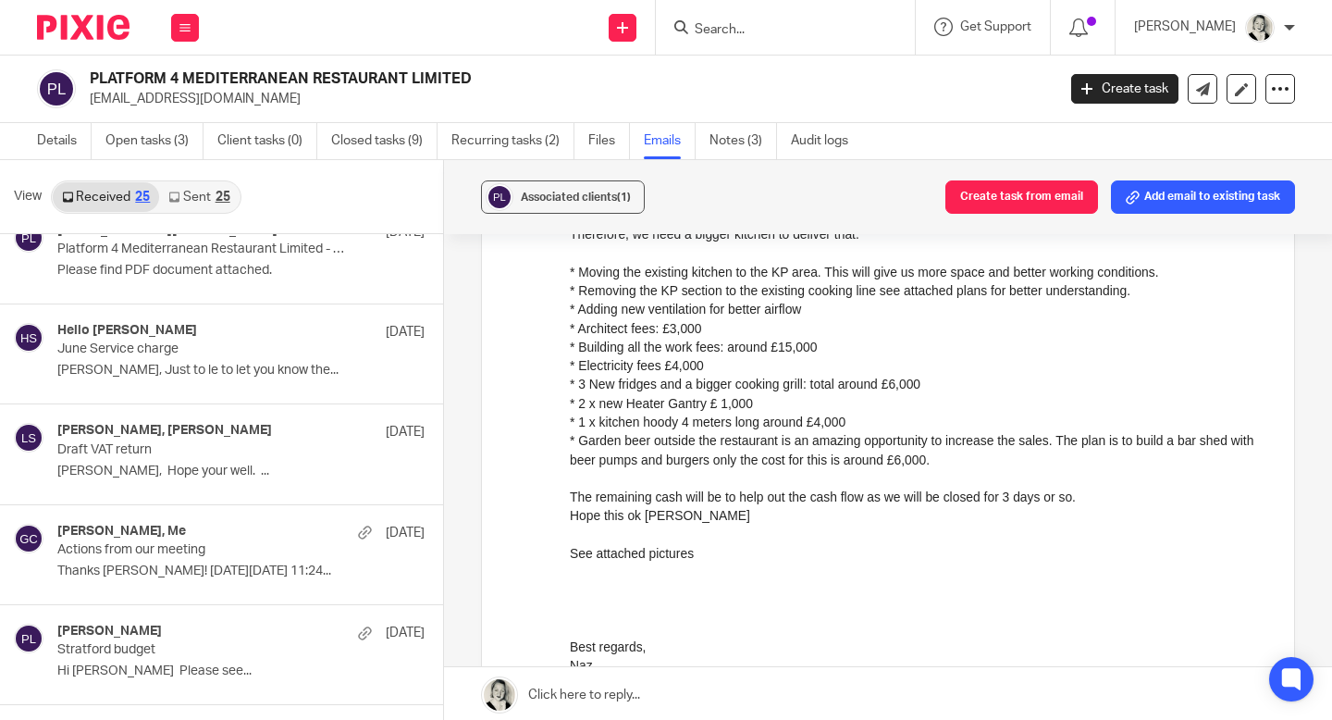
scroll to position [1023, 0]
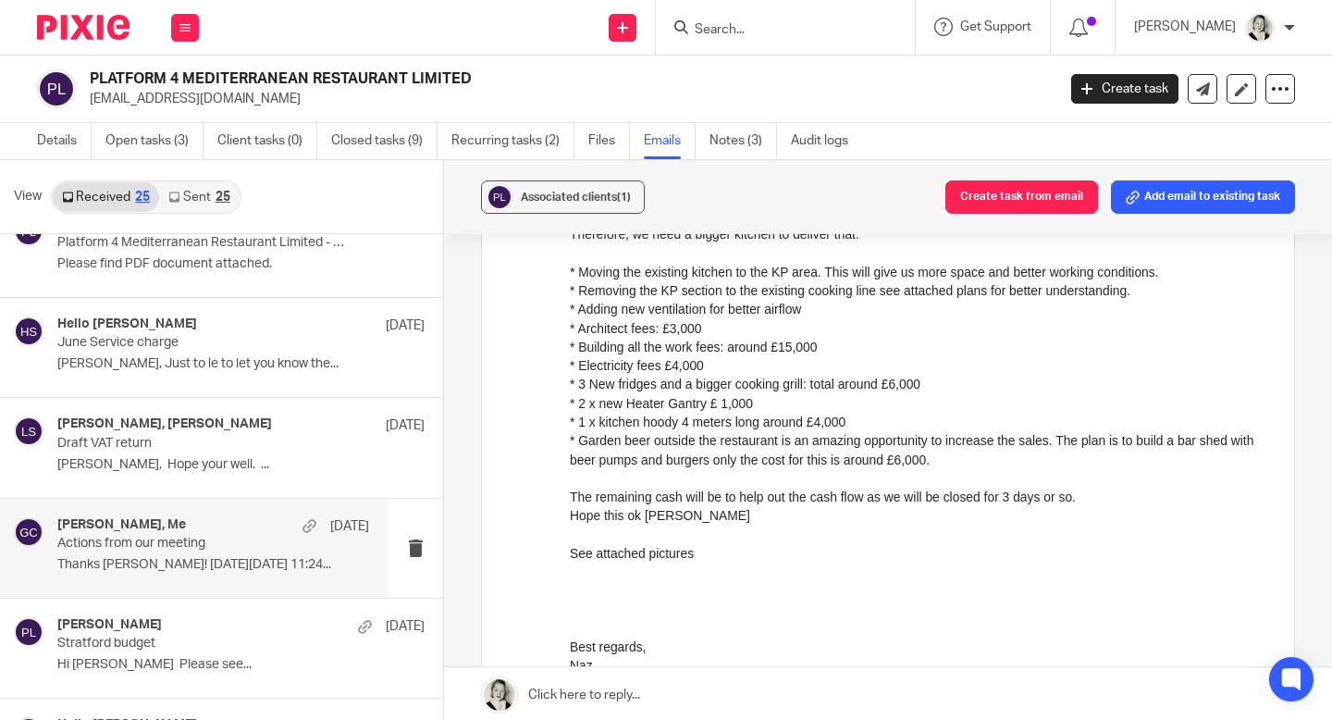
click at [154, 532] on h4 "[PERSON_NAME], Me" at bounding box center [121, 525] width 129 height 16
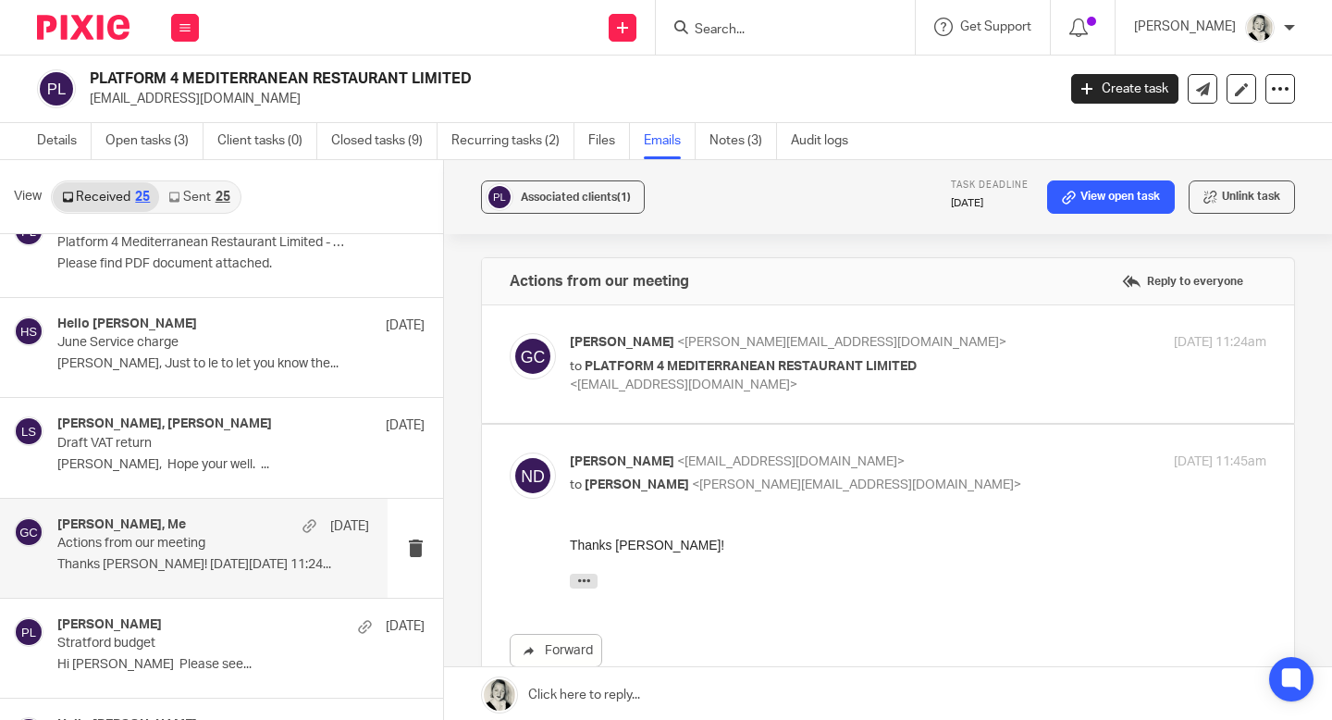
scroll to position [0, 0]
click at [582, 370] on p "to PLATFORM 4 MEDITERRANEAN RESTAURANT LIMITED <nazmidervishaj80@gmail.com>" at bounding box center [802, 376] width 464 height 38
checkbox input "true"
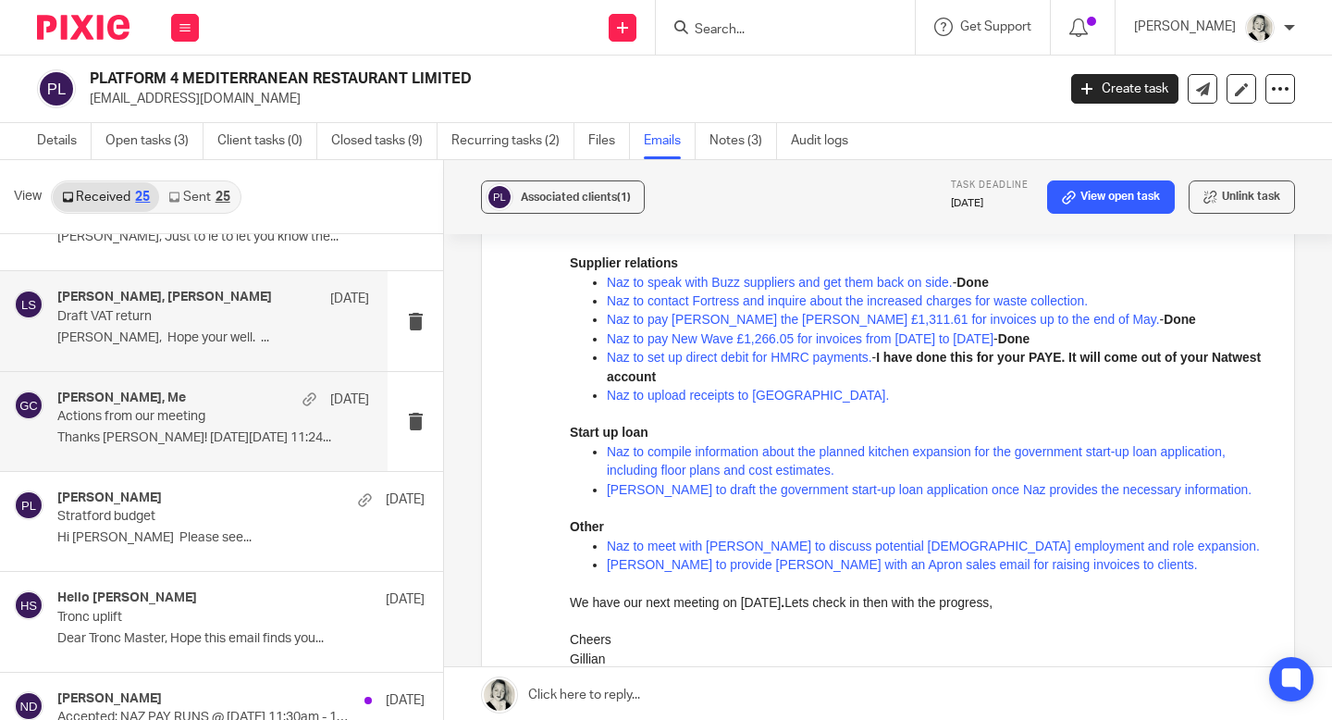
scroll to position [1254, 0]
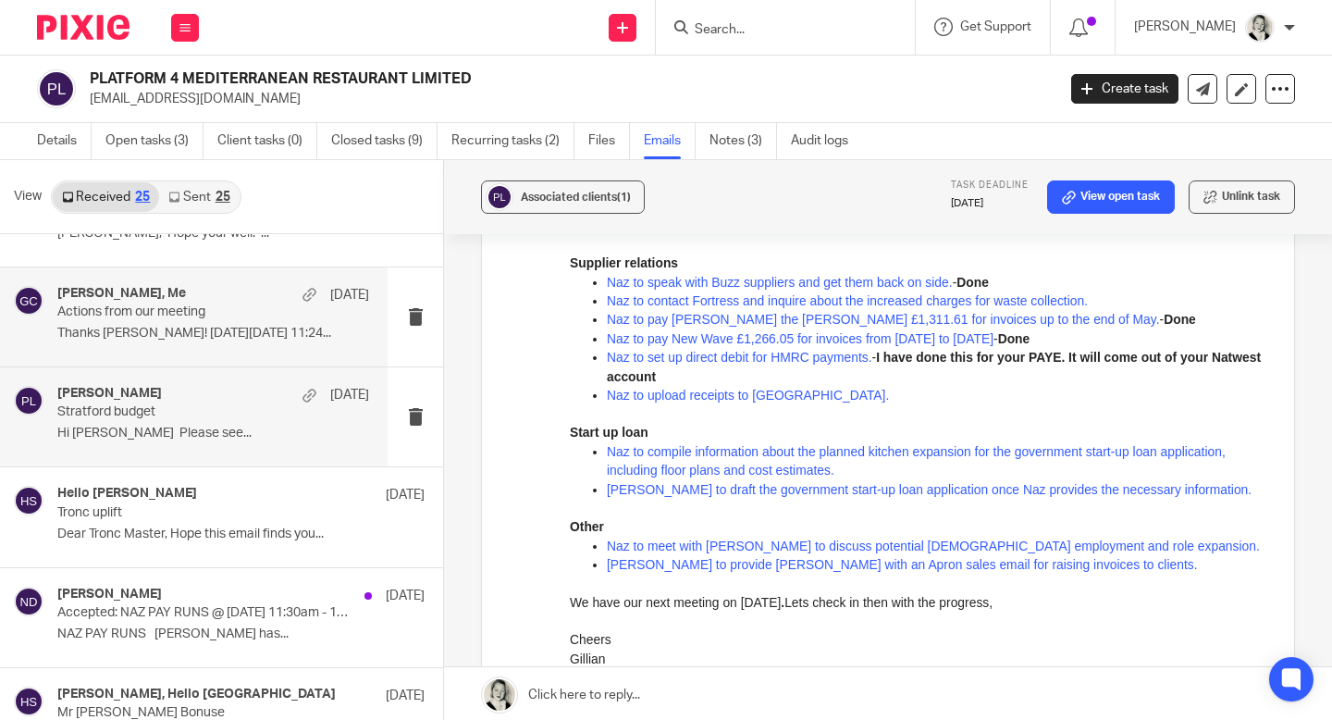
click at [244, 391] on div "Nazmi Dervishaj 17 Jun" at bounding box center [213, 395] width 312 height 19
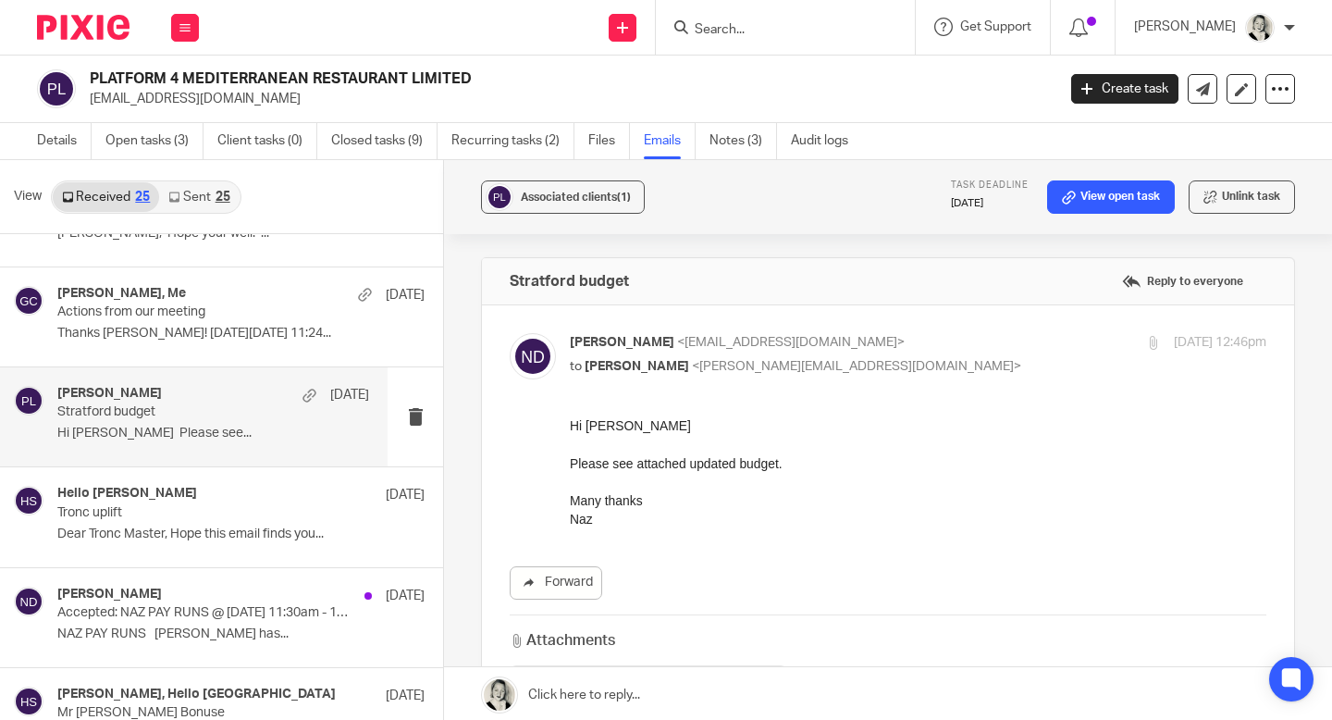
scroll to position [143, 0]
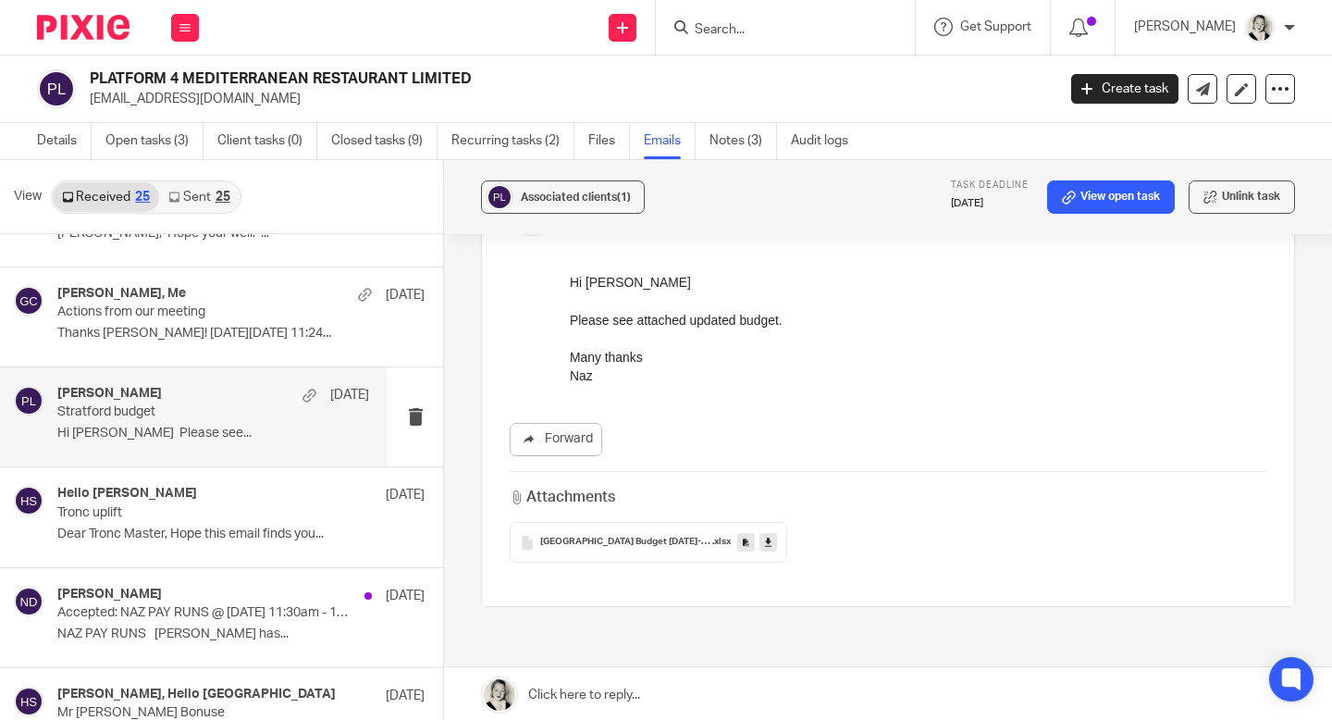
click at [769, 547] on icon at bounding box center [768, 543] width 6 height 14
click at [773, 542] on link at bounding box center [769, 542] width 18 height 19
click at [175, 31] on button at bounding box center [185, 28] width 28 height 28
click at [183, 114] on link "Email" at bounding box center [175, 112] width 31 height 13
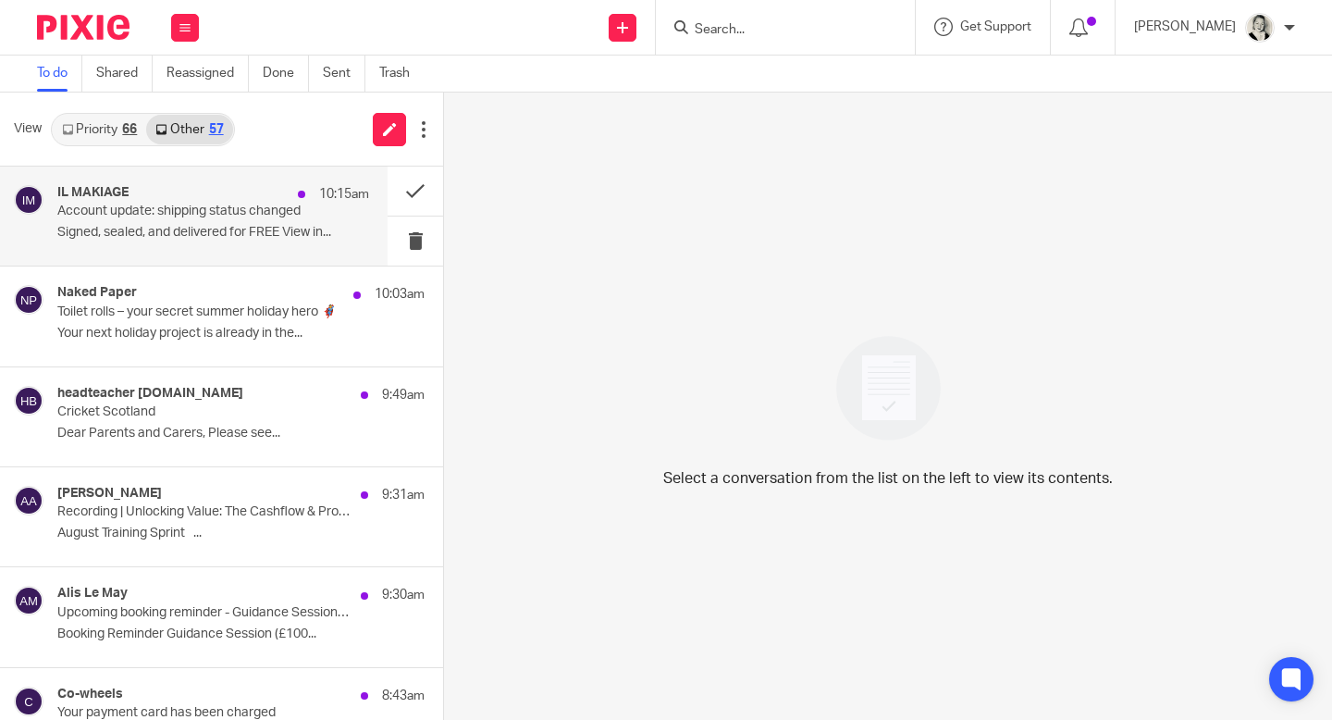
click at [236, 221] on div "IL MAKIAGE 10:15am Account update: shipping status changed Signed, sealed, and …" at bounding box center [213, 216] width 312 height 62
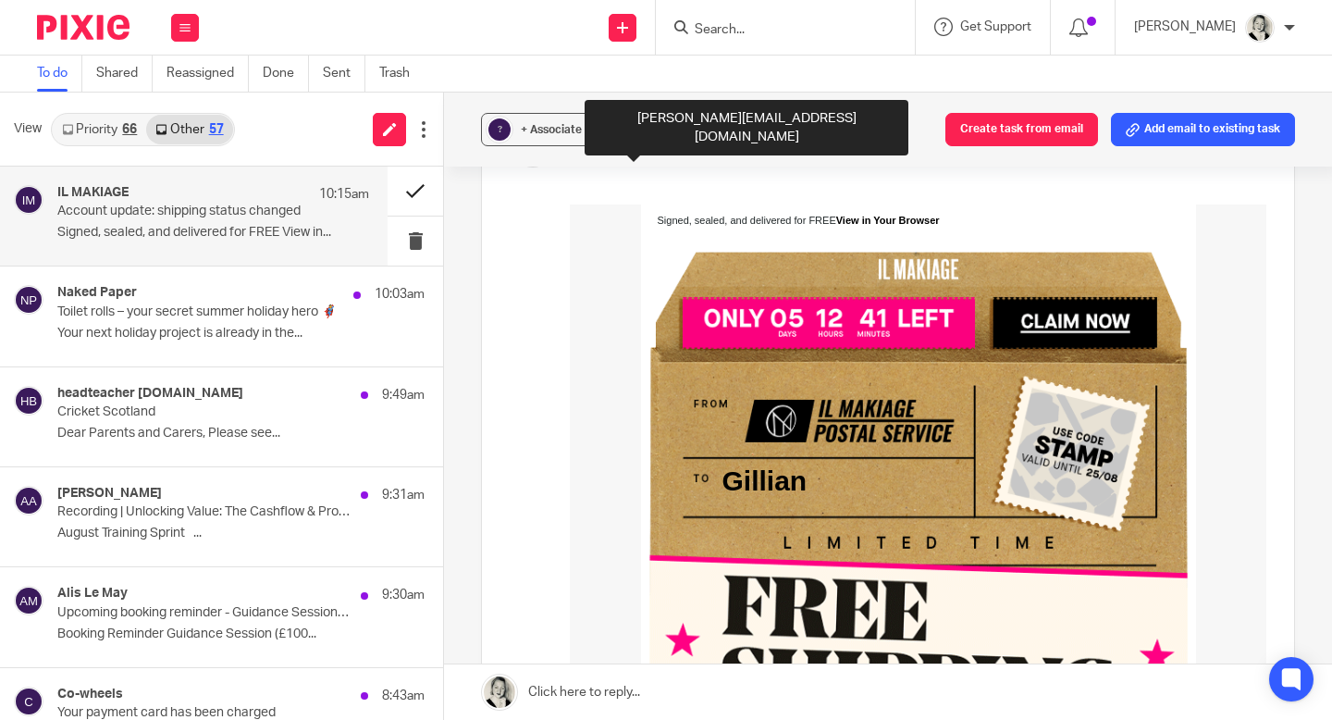
scroll to position [259, 0]
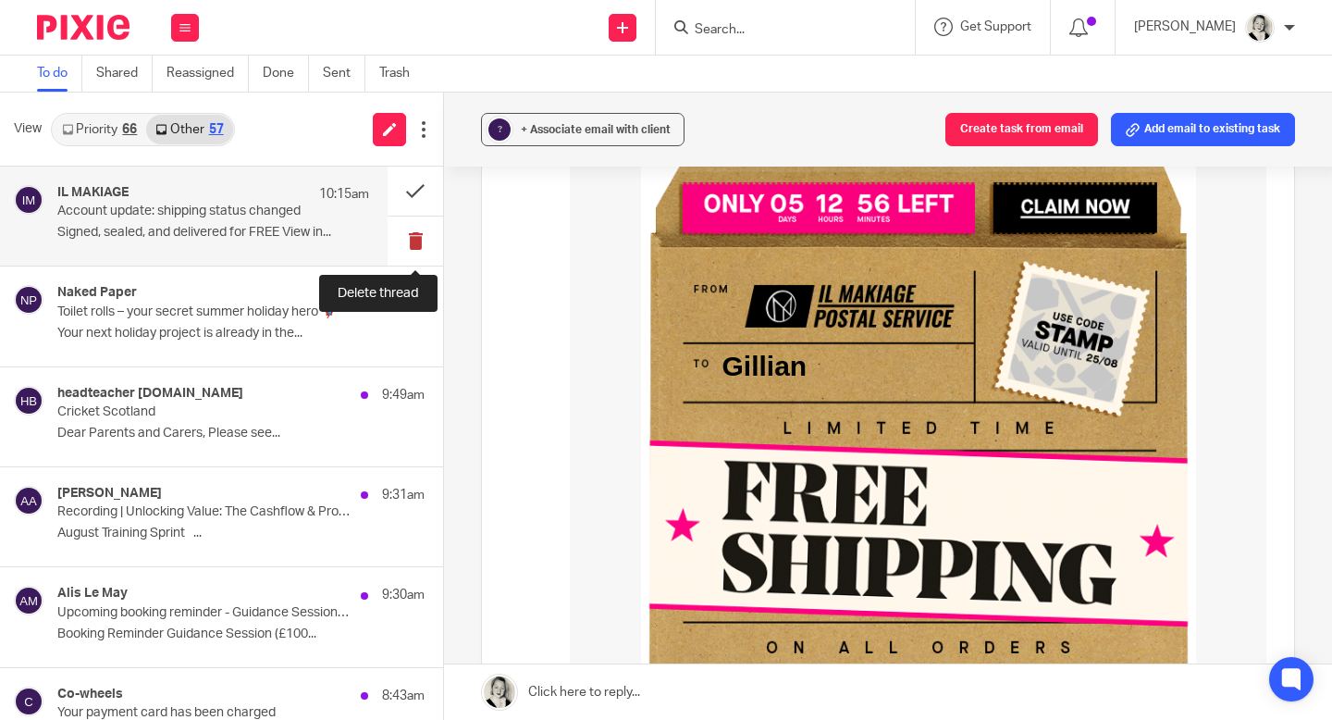
click at [414, 248] on button at bounding box center [416, 240] width 56 height 49
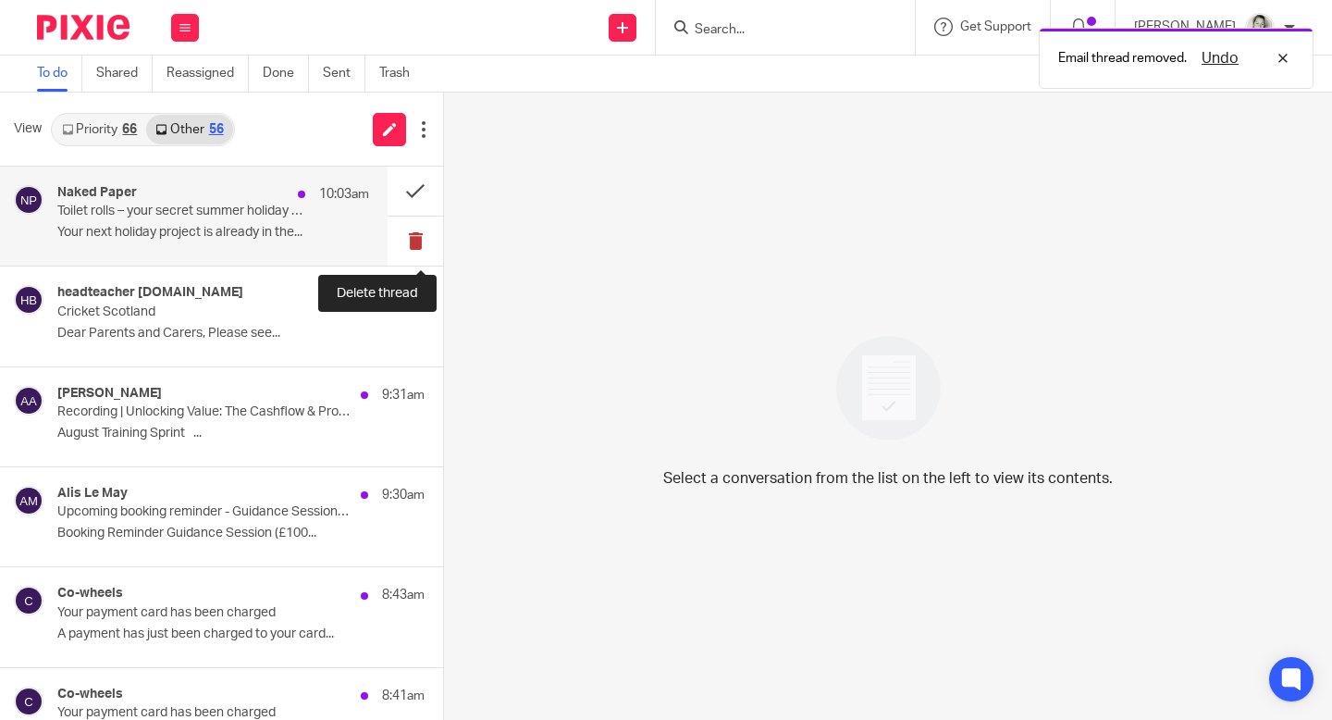
click at [414, 248] on button at bounding box center [416, 240] width 56 height 49
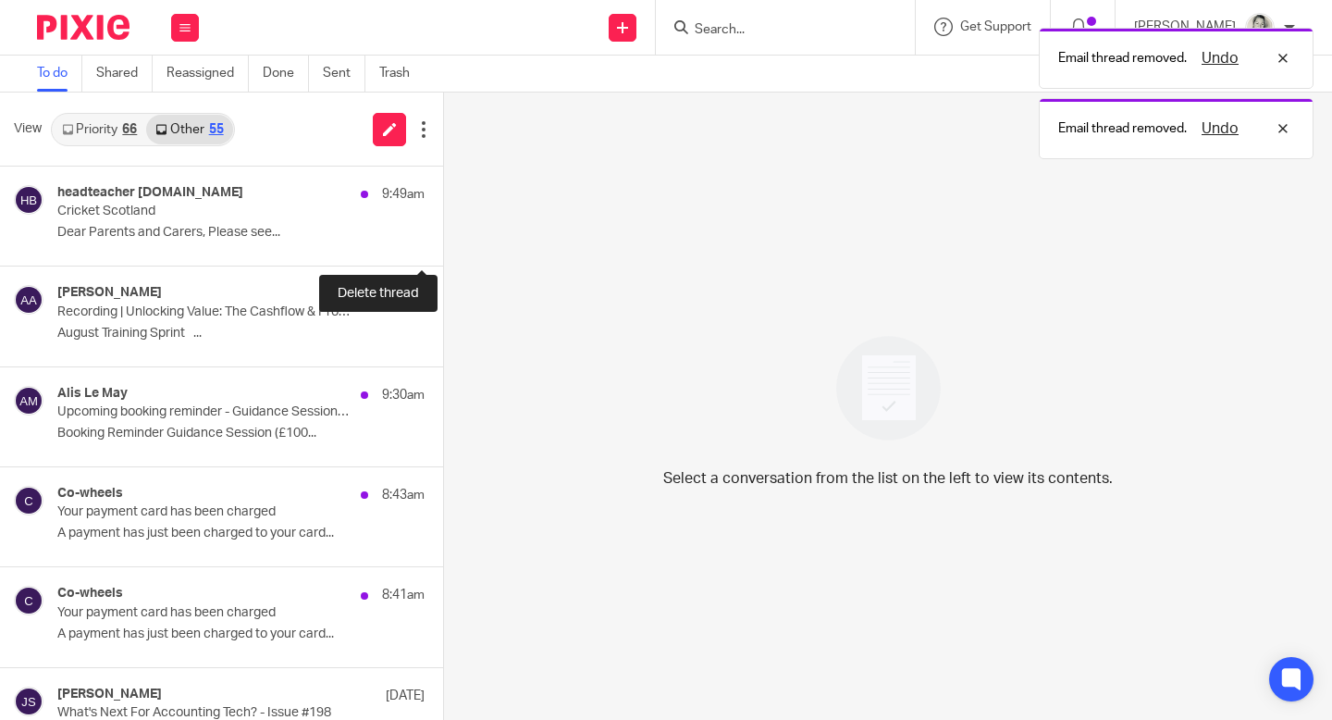
click at [443, 248] on button at bounding box center [450, 240] width 15 height 49
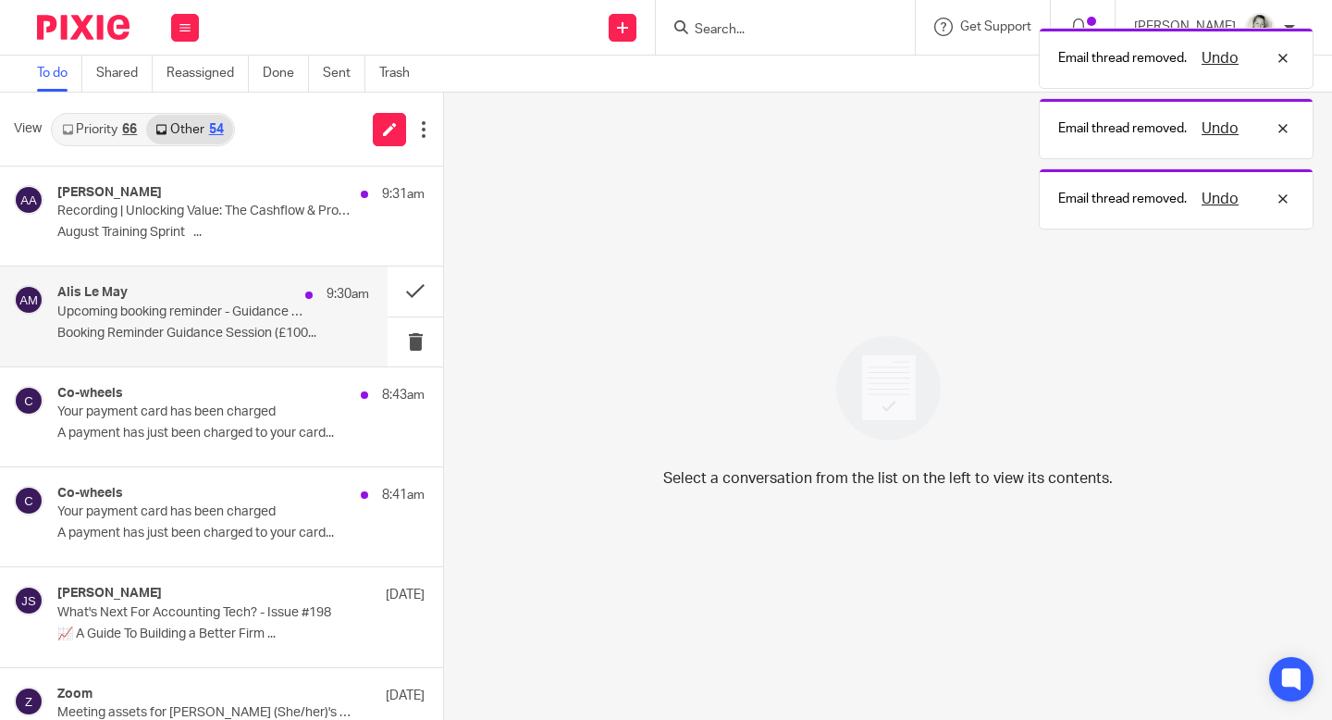
click at [184, 292] on div "Alis Le May 9:30am" at bounding box center [213, 294] width 312 height 19
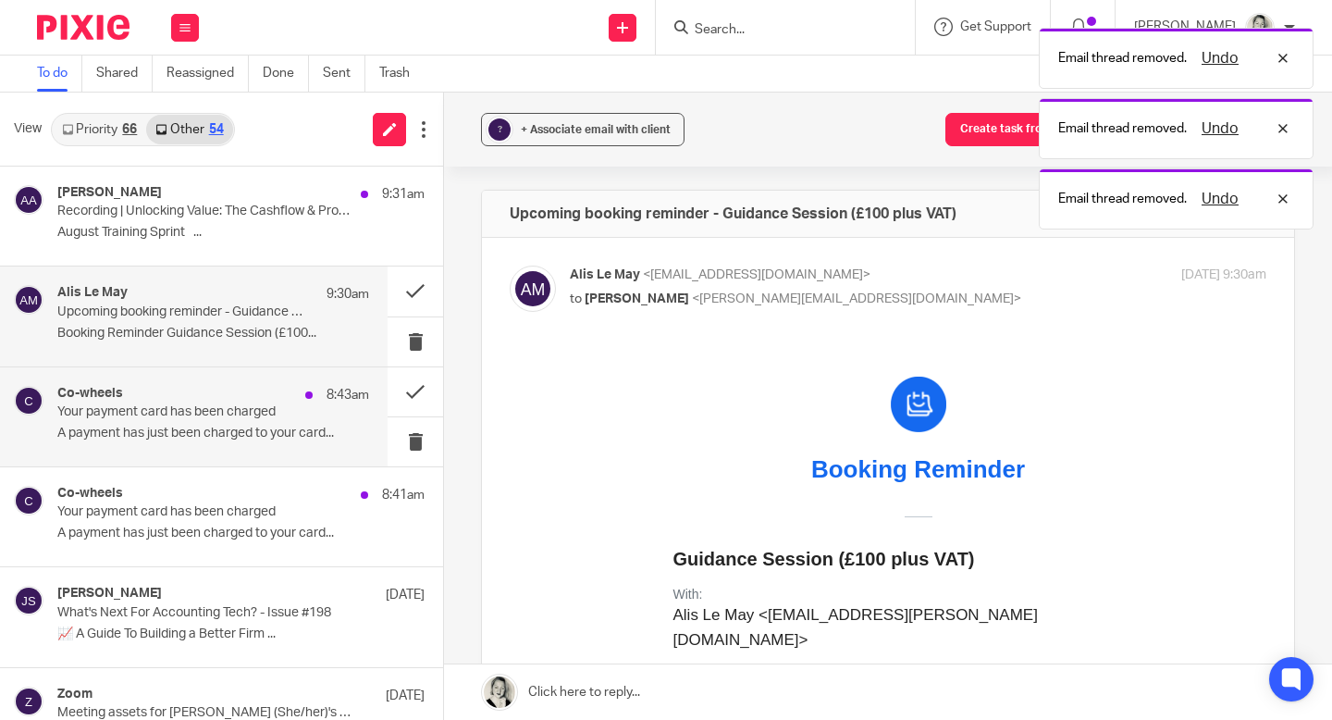
scroll to position [0, 0]
click at [419, 443] on button at bounding box center [416, 441] width 56 height 49
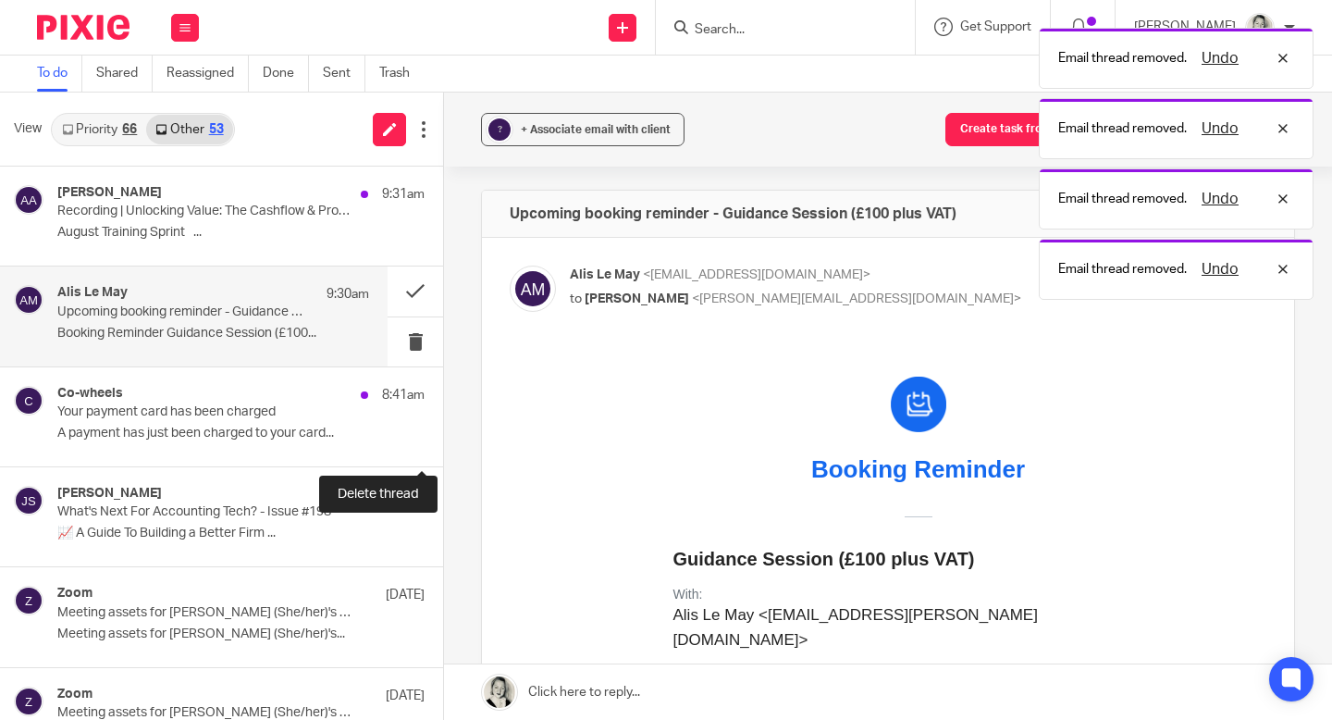
click at [443, 443] on button at bounding box center [450, 441] width 15 height 49
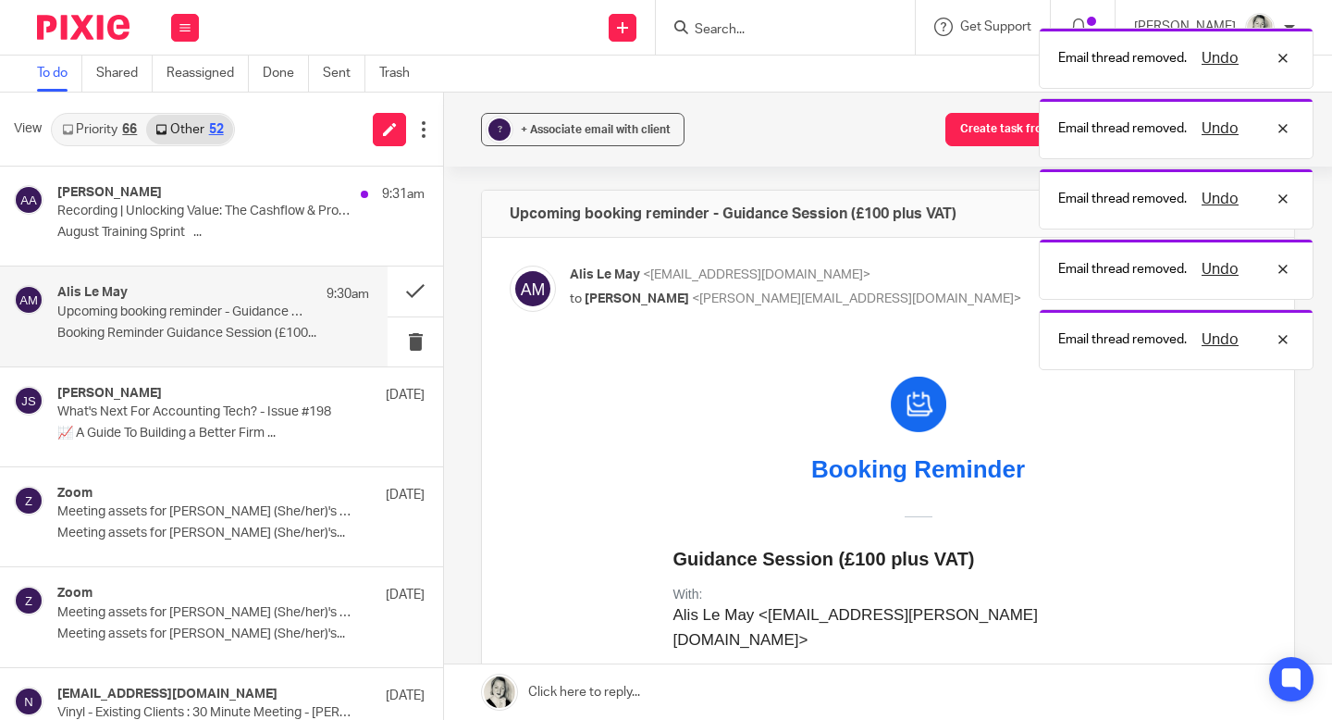
click at [103, 119] on link "Priority 66" at bounding box center [99, 130] width 93 height 30
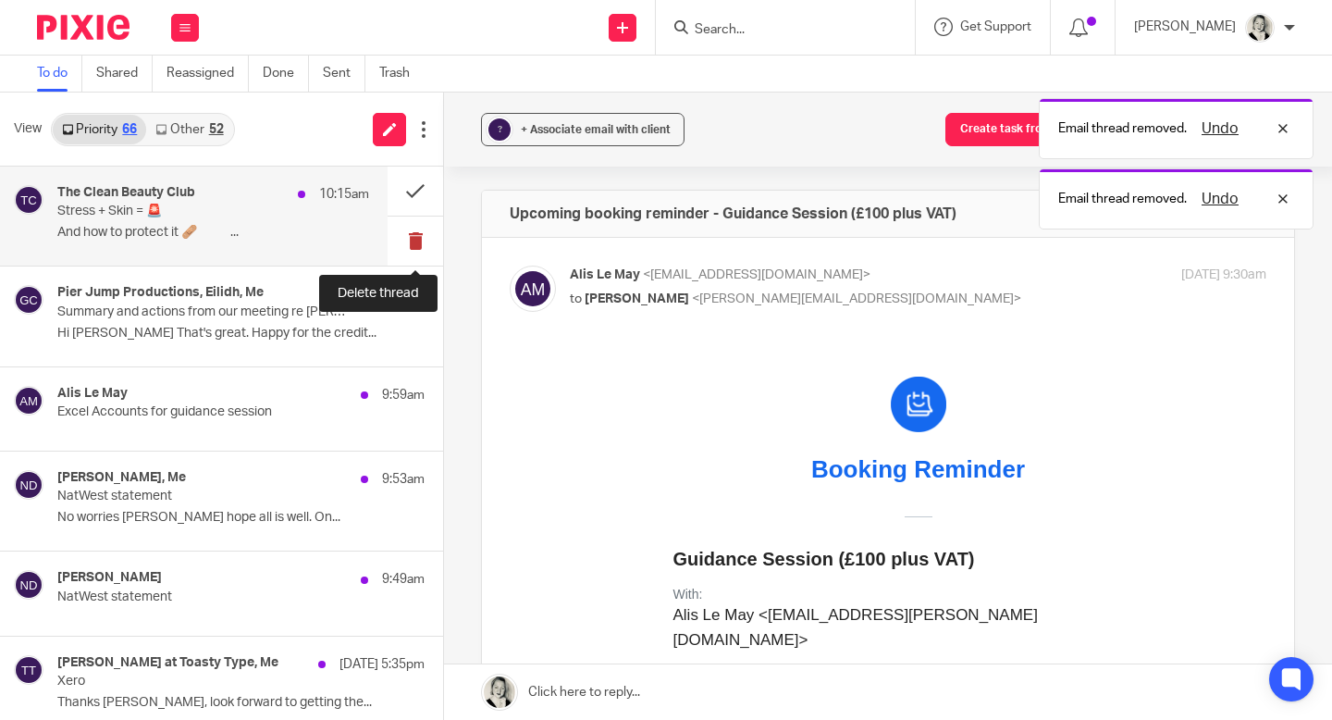
click at [413, 237] on button at bounding box center [416, 240] width 56 height 49
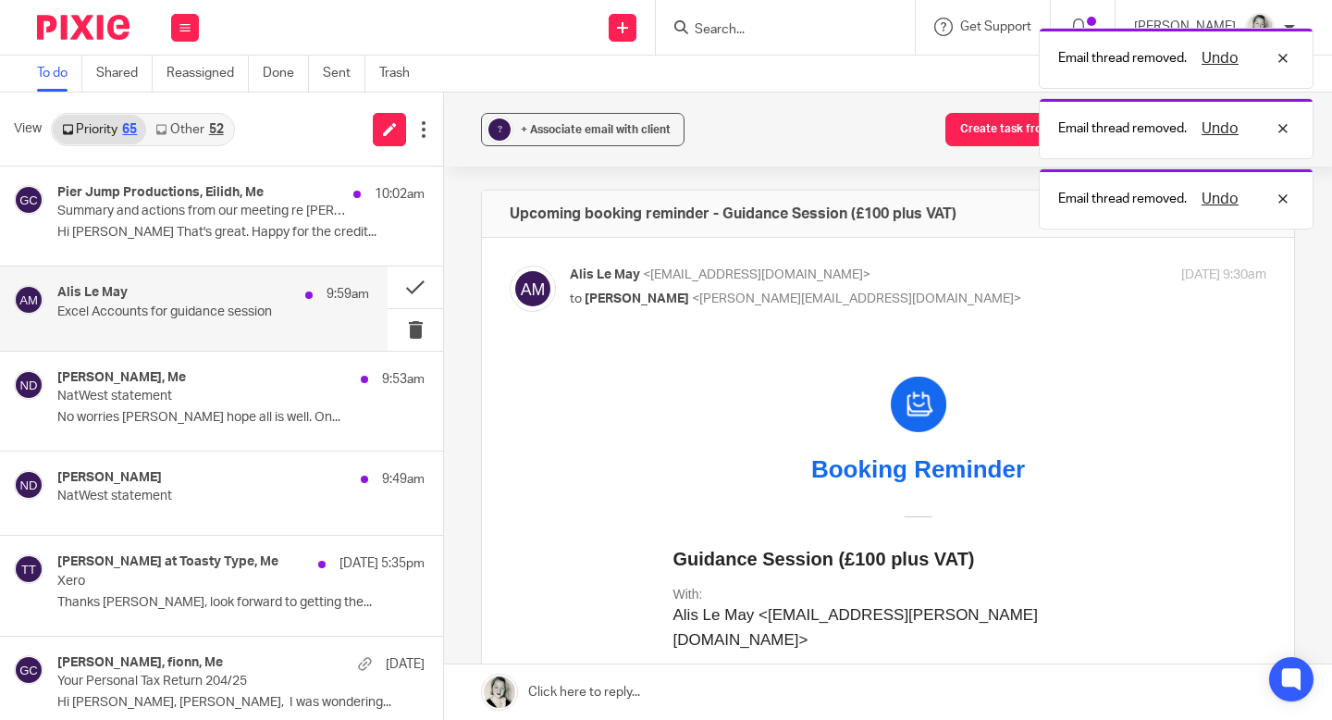
click at [231, 290] on div "Alis Le May 9:59am" at bounding box center [213, 294] width 312 height 19
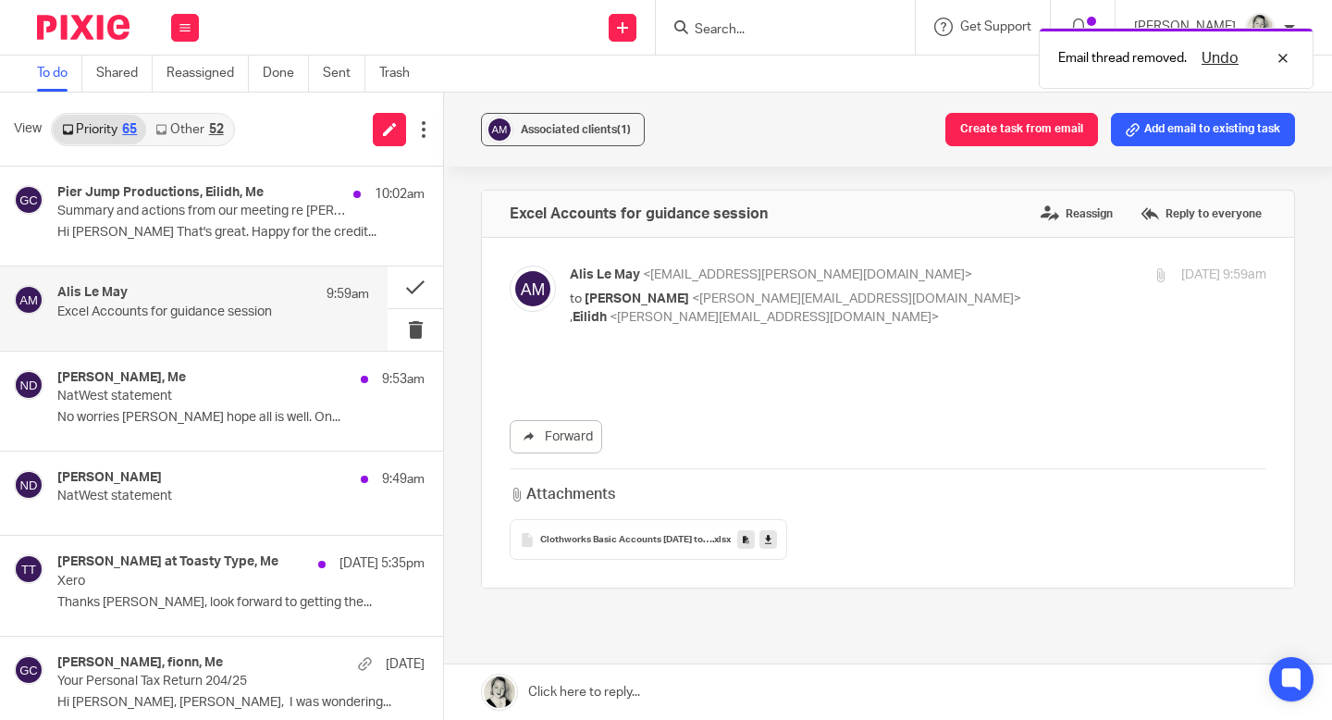
click at [771, 546] on icon at bounding box center [768, 540] width 6 height 14
click at [218, 327] on div "Alis Le May 9:59am Excel Accounts for guidance session" at bounding box center [213, 308] width 312 height 46
click at [765, 544] on icon at bounding box center [768, 540] width 6 height 14
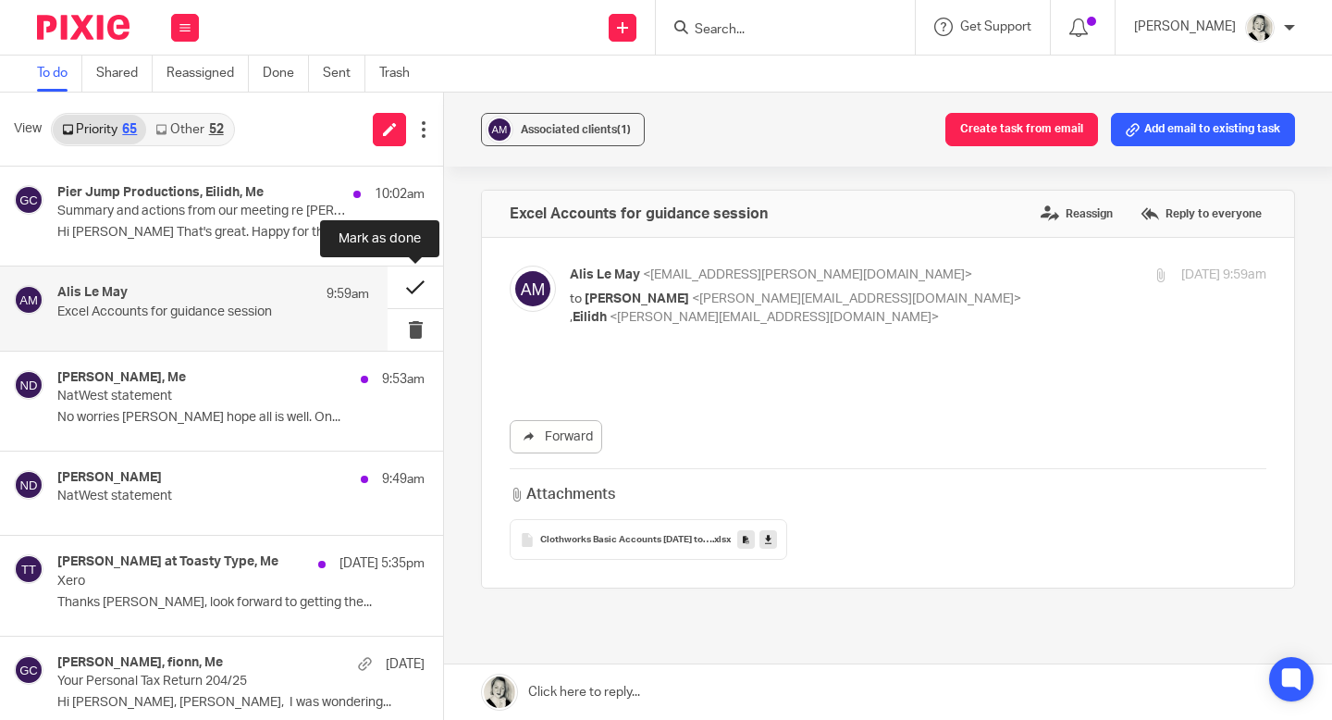
click at [414, 288] on button at bounding box center [416, 287] width 56 height 42
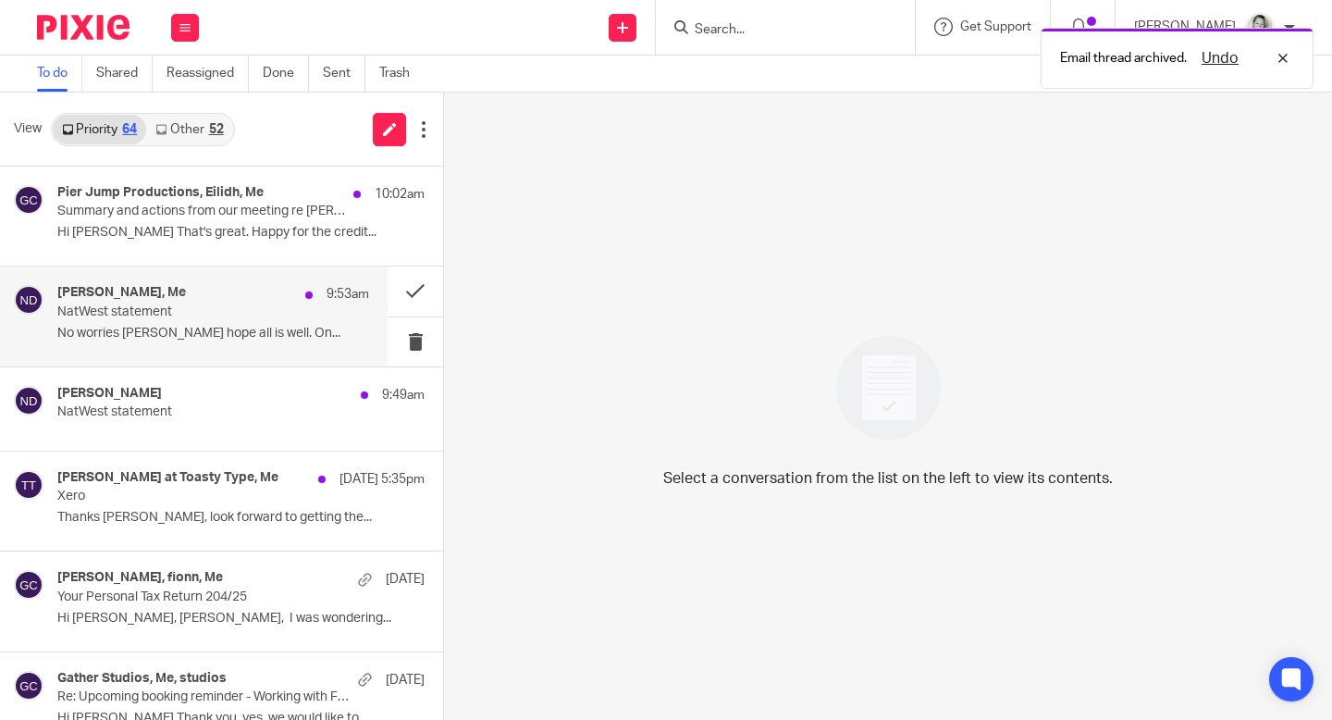
click at [304, 313] on p "NatWest statement" at bounding box center [182, 312] width 250 height 16
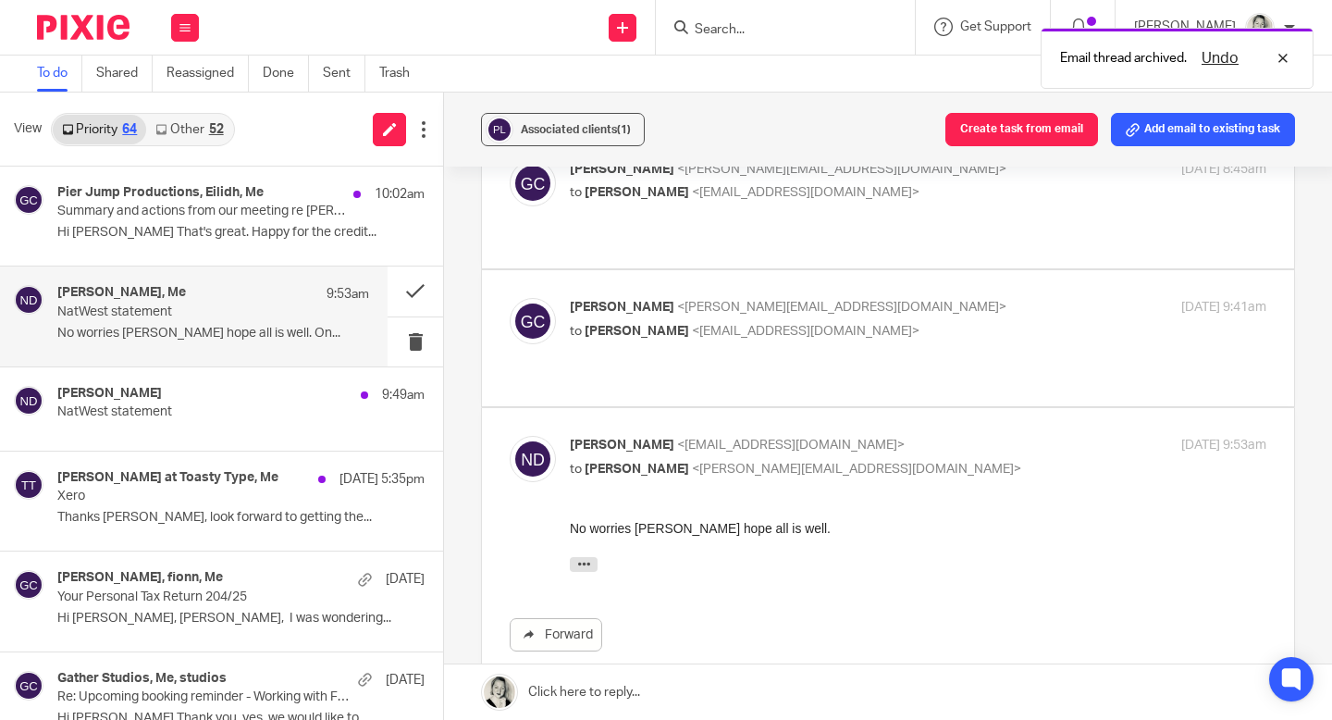
scroll to position [464, 0]
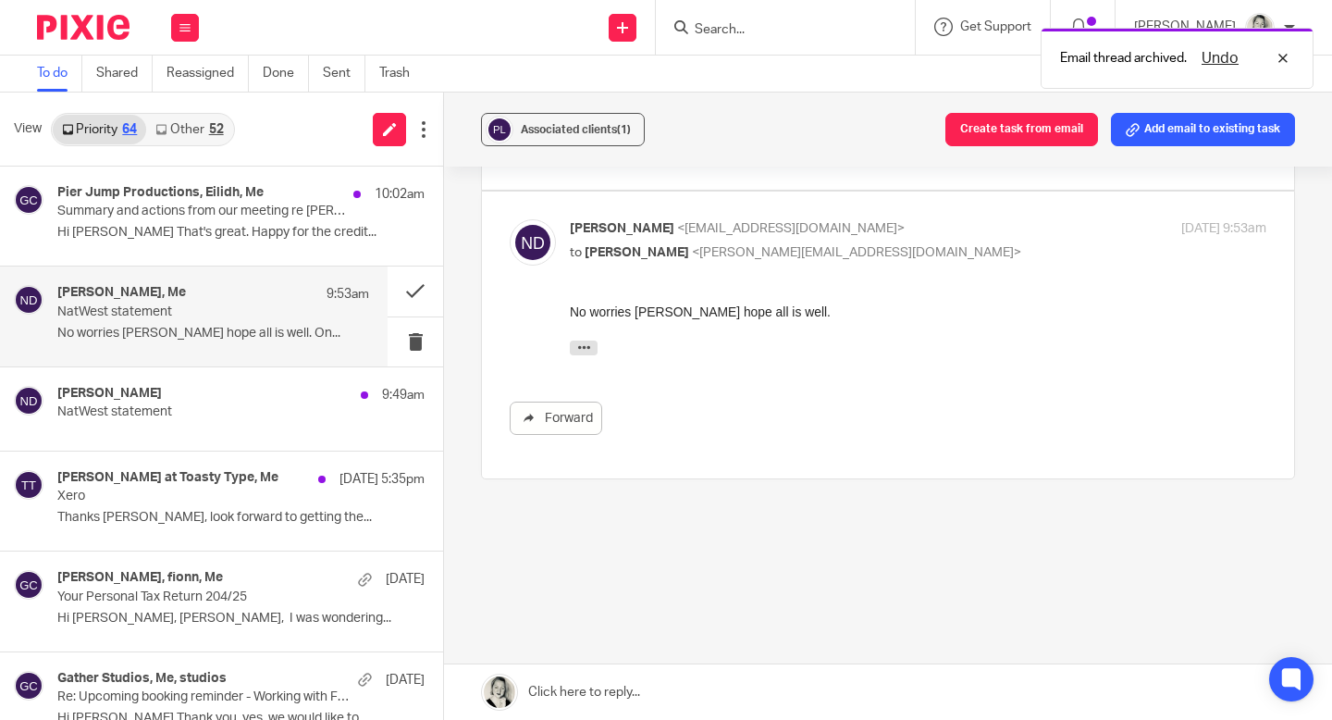
click at [607, 696] on link at bounding box center [888, 692] width 888 height 56
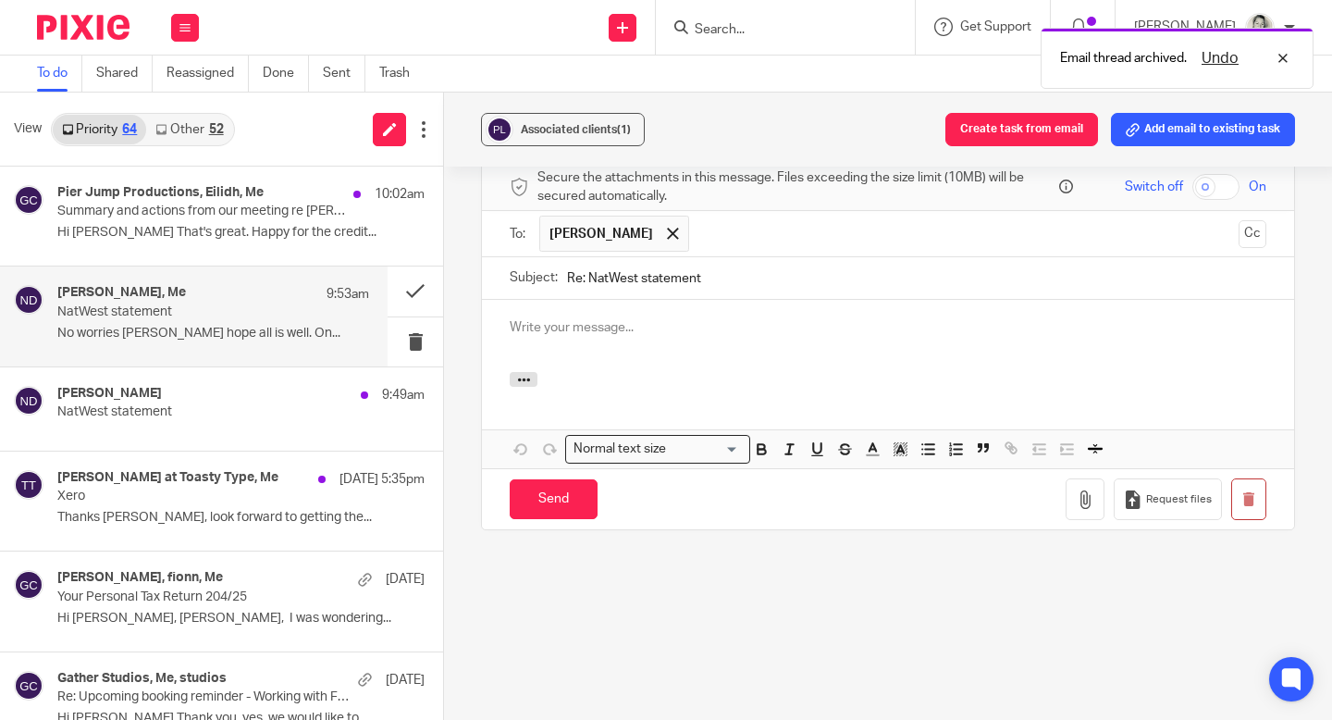
scroll to position [0, 0]
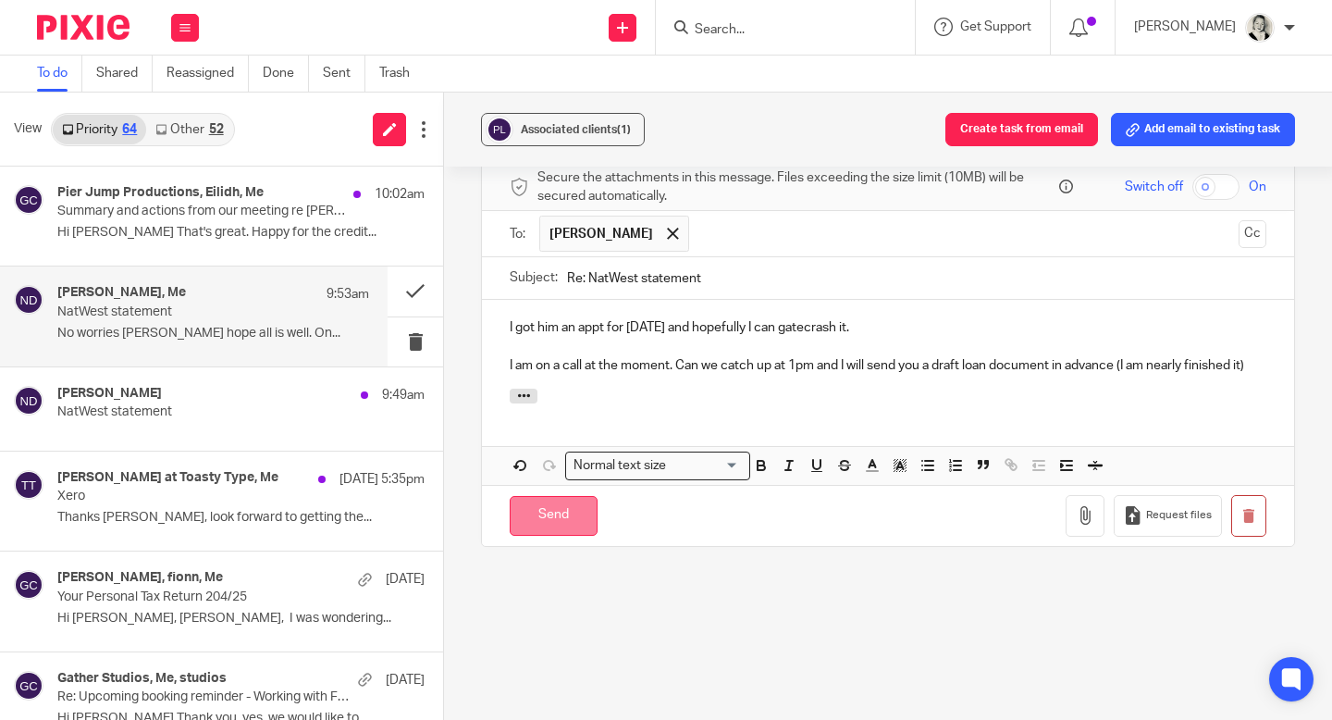
click at [570, 525] on input "Send" at bounding box center [554, 516] width 88 height 40
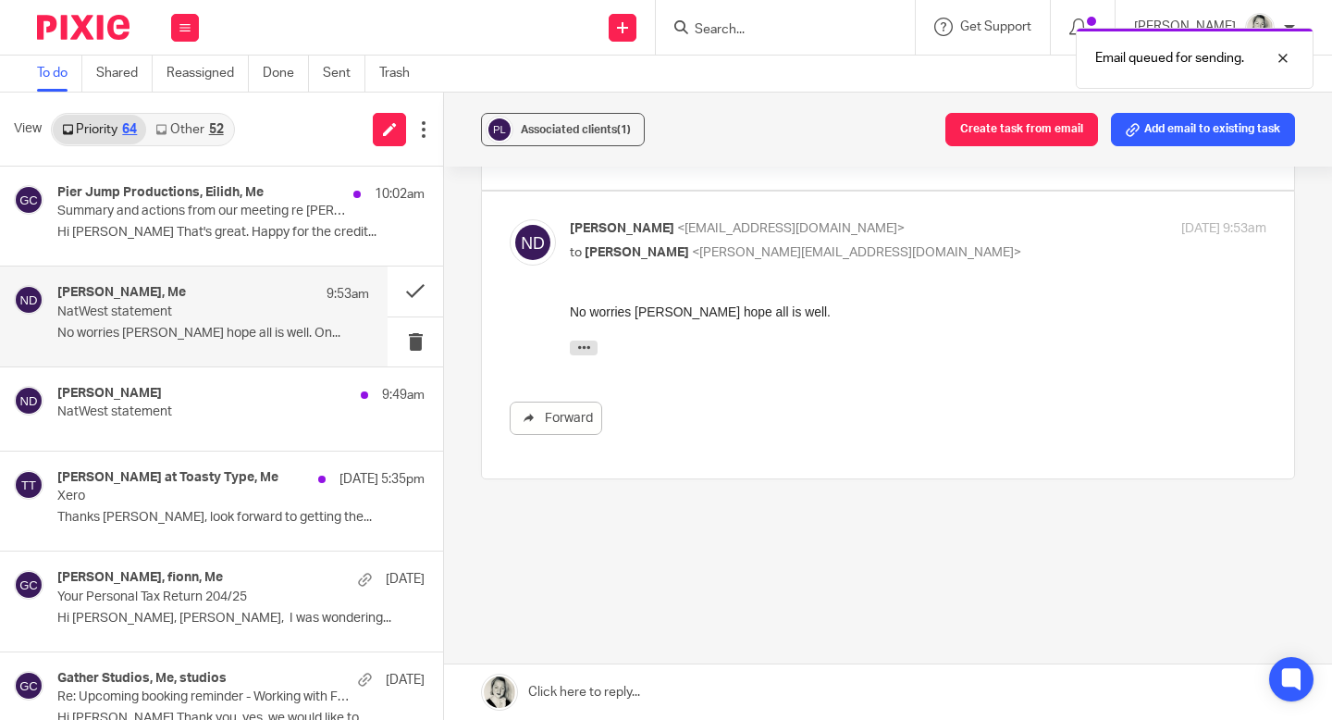
scroll to position [464, 0]
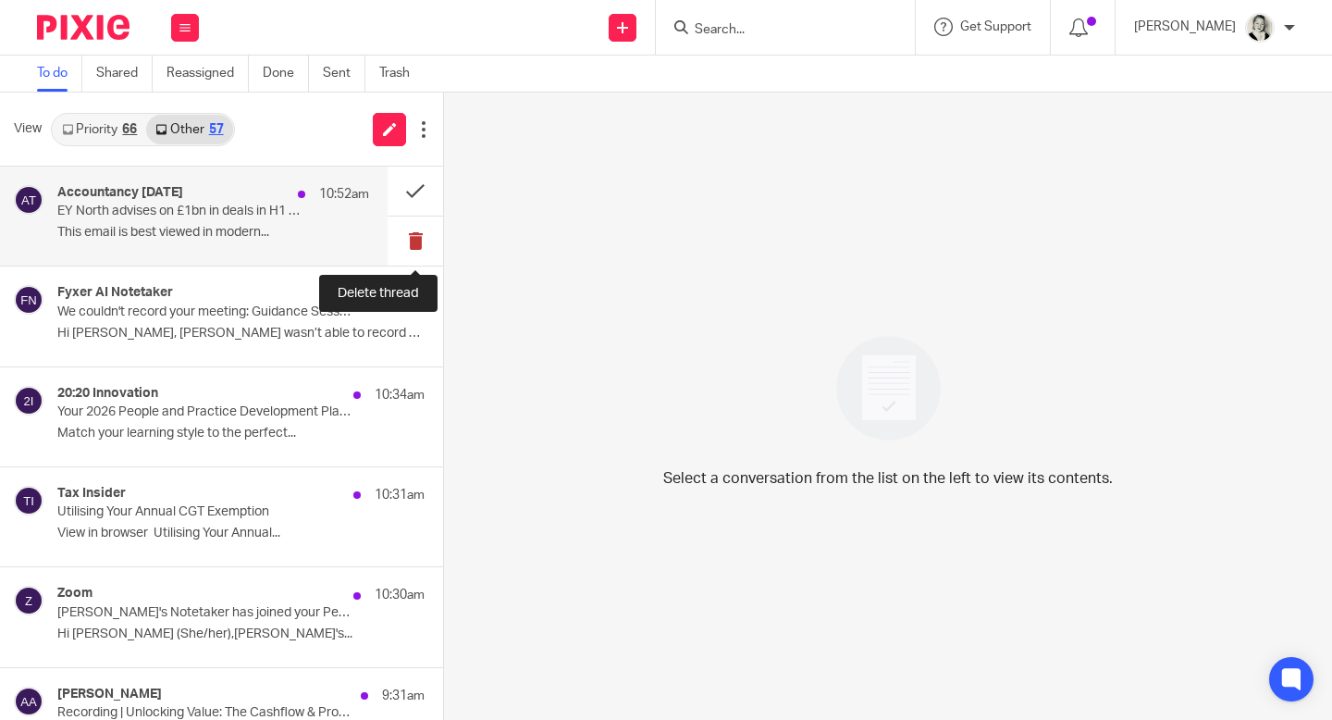
click at [403, 235] on button at bounding box center [416, 240] width 56 height 49
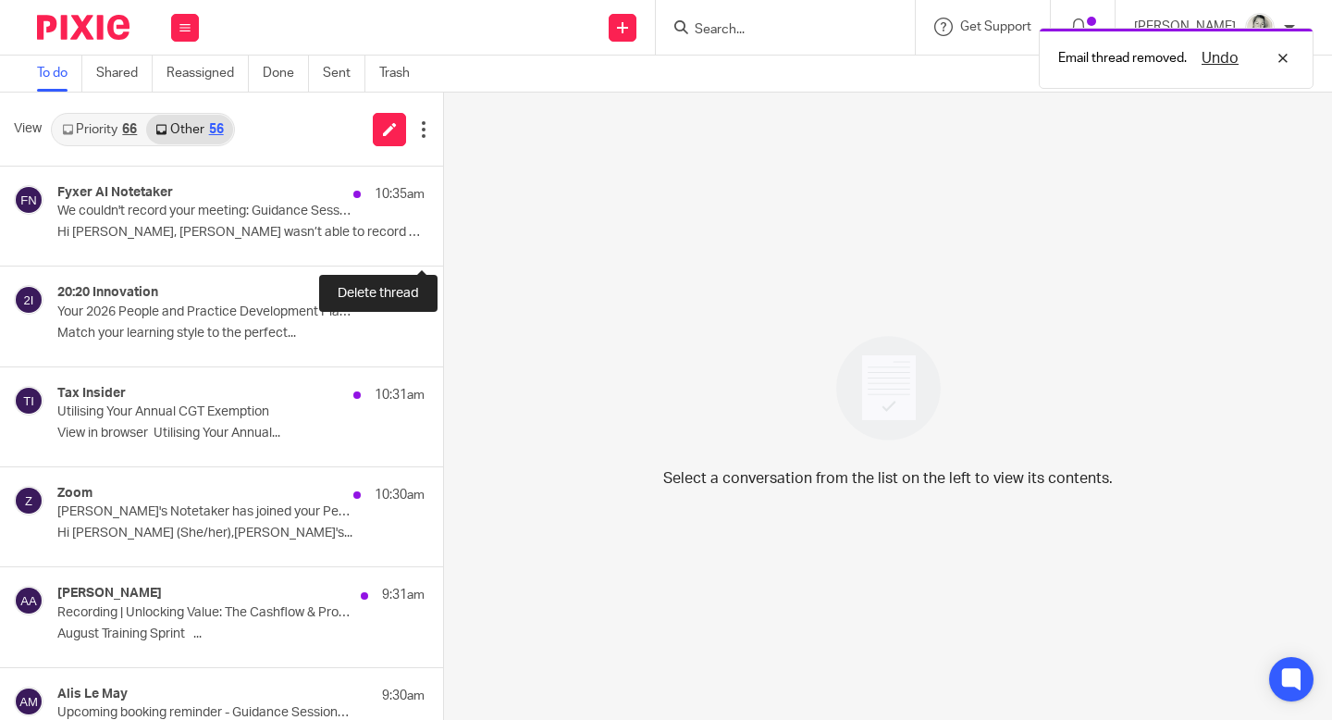
click at [443, 236] on button at bounding box center [450, 240] width 15 height 49
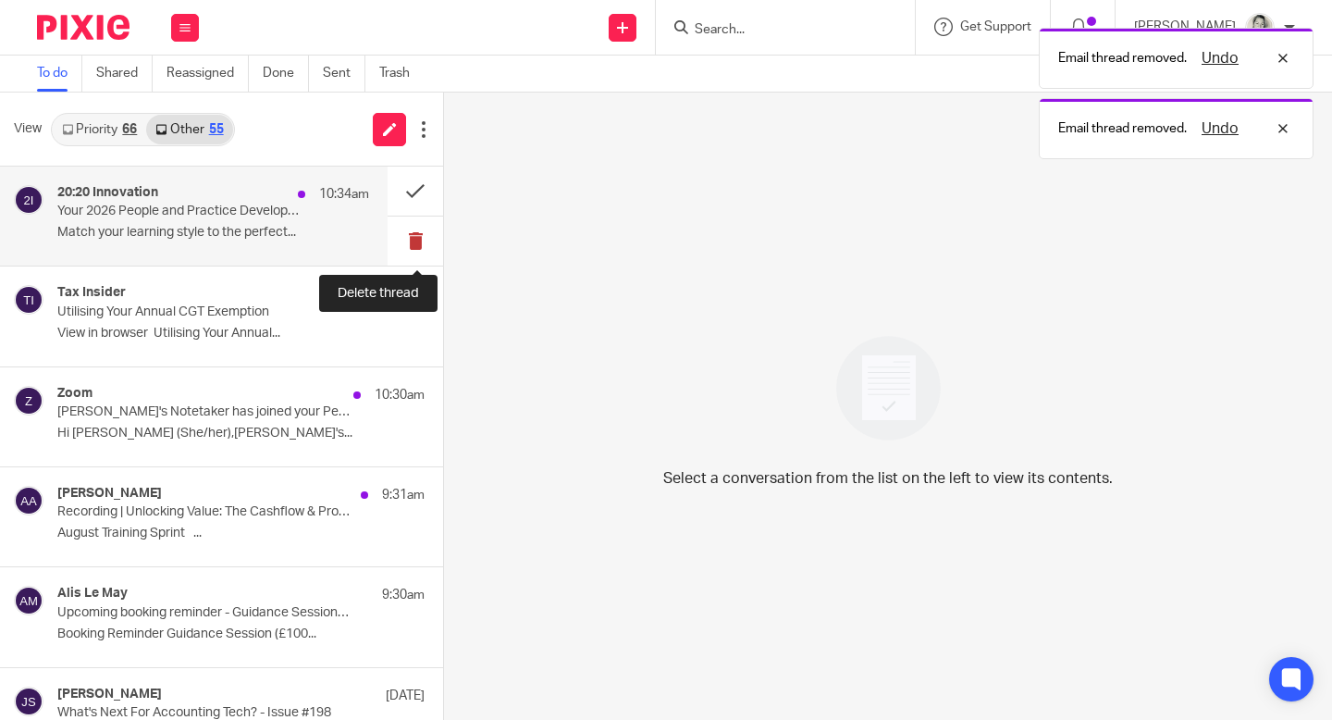
click at [406, 236] on button at bounding box center [416, 240] width 56 height 49
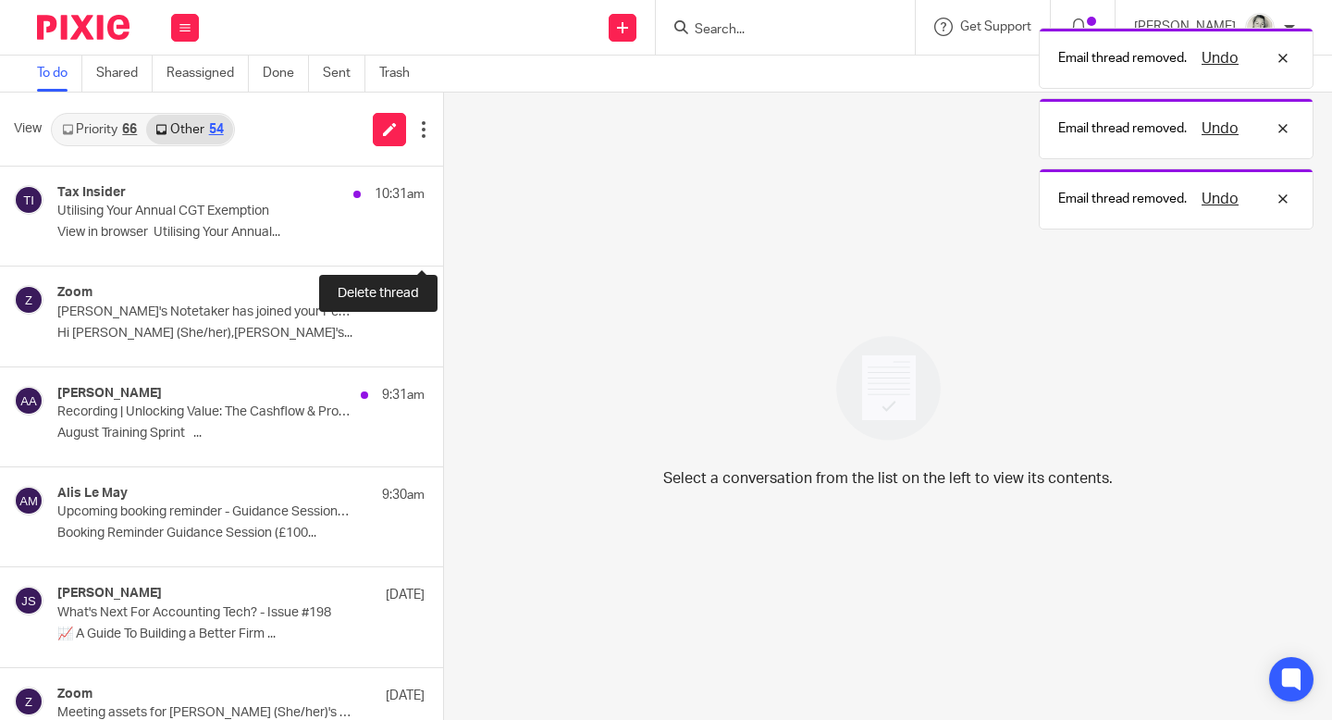
click at [443, 236] on button at bounding box center [450, 240] width 15 height 49
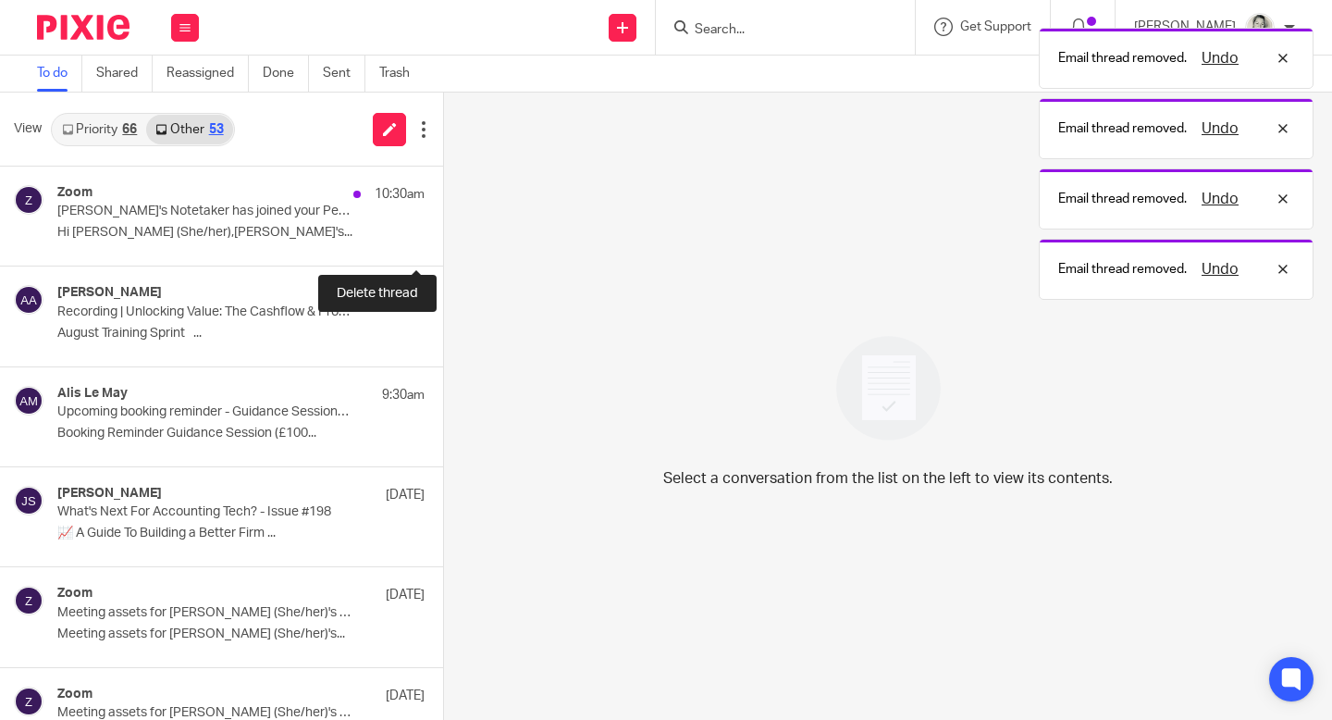
click at [443, 236] on button at bounding box center [450, 240] width 15 height 49
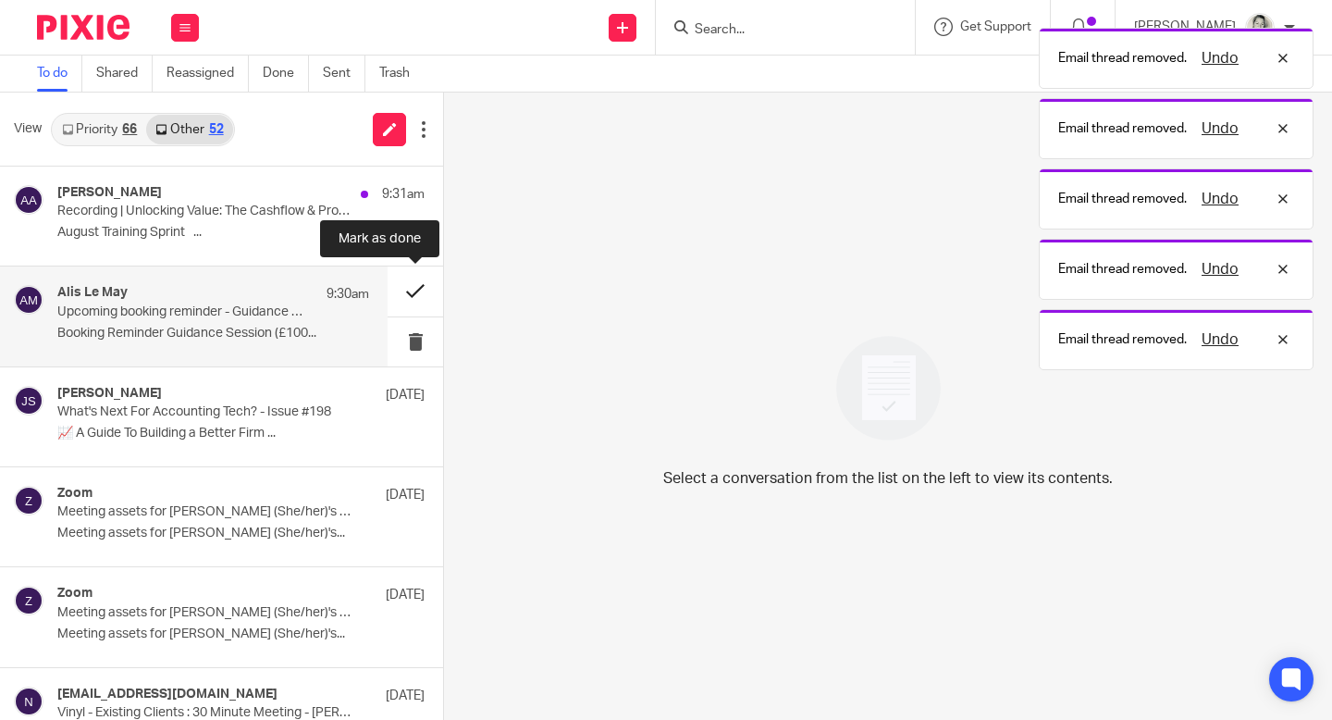
click at [412, 292] on button at bounding box center [416, 290] width 56 height 49
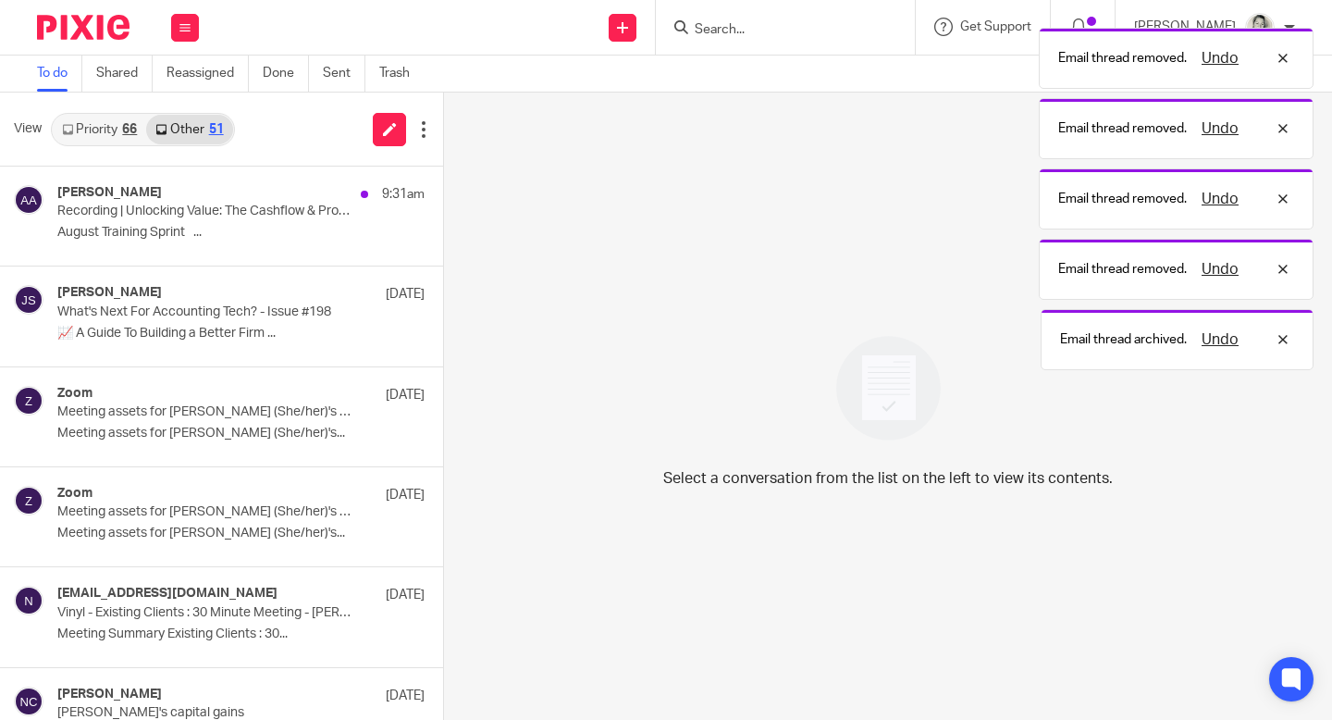
click at [127, 132] on div "66" at bounding box center [129, 129] width 15 height 13
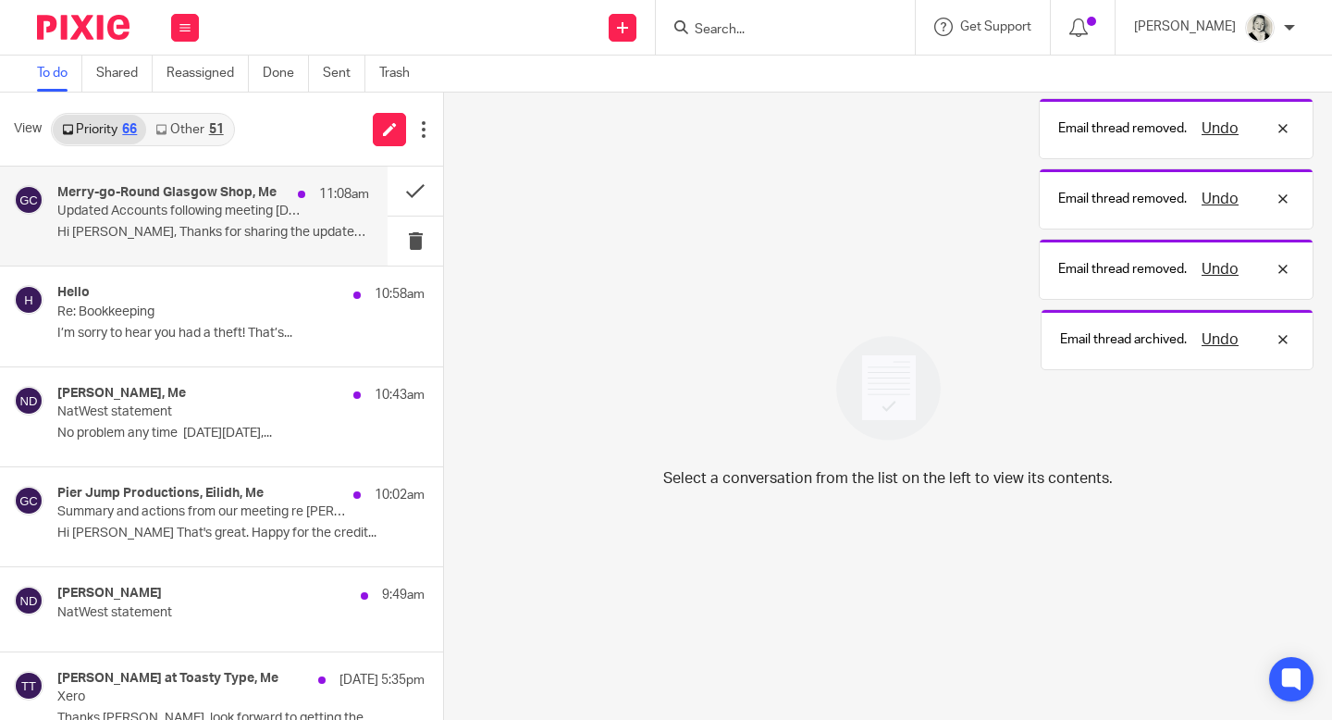
click at [142, 199] on h4 "Merry-go-Round Glasgow Shop, Me" at bounding box center [166, 193] width 219 height 16
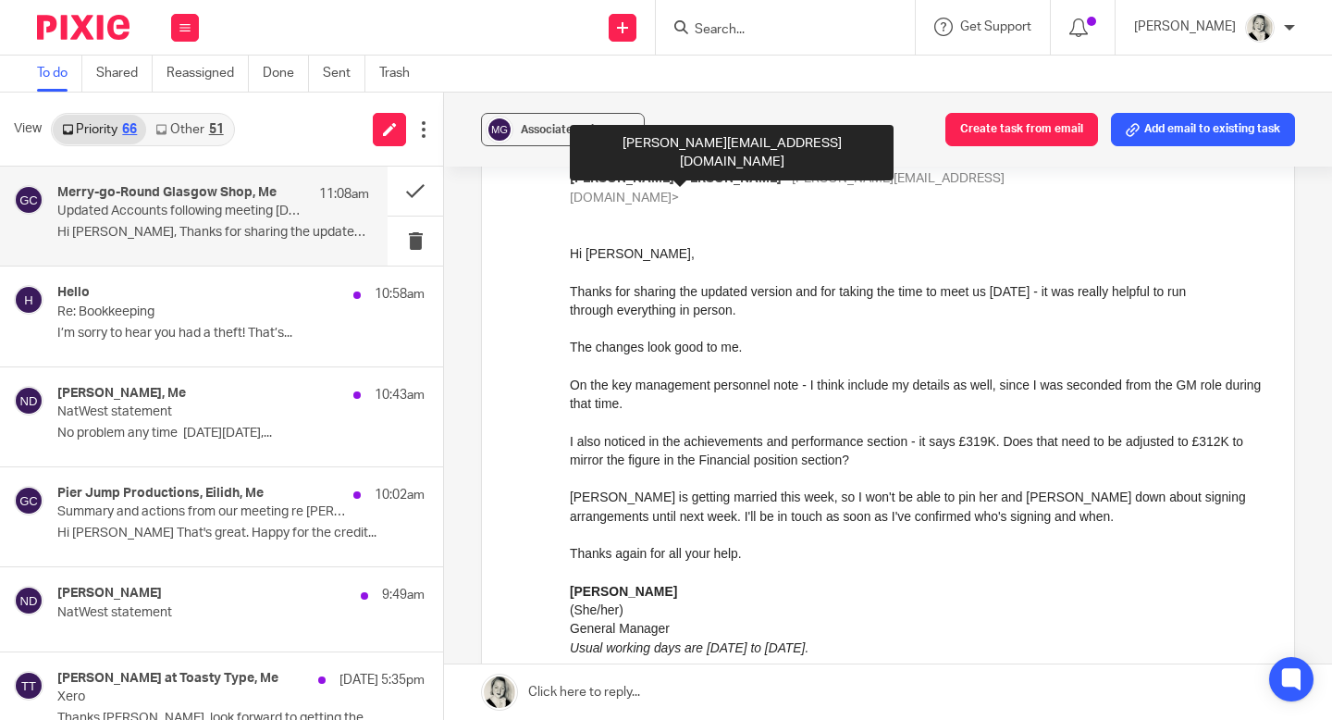
scroll to position [298, 0]
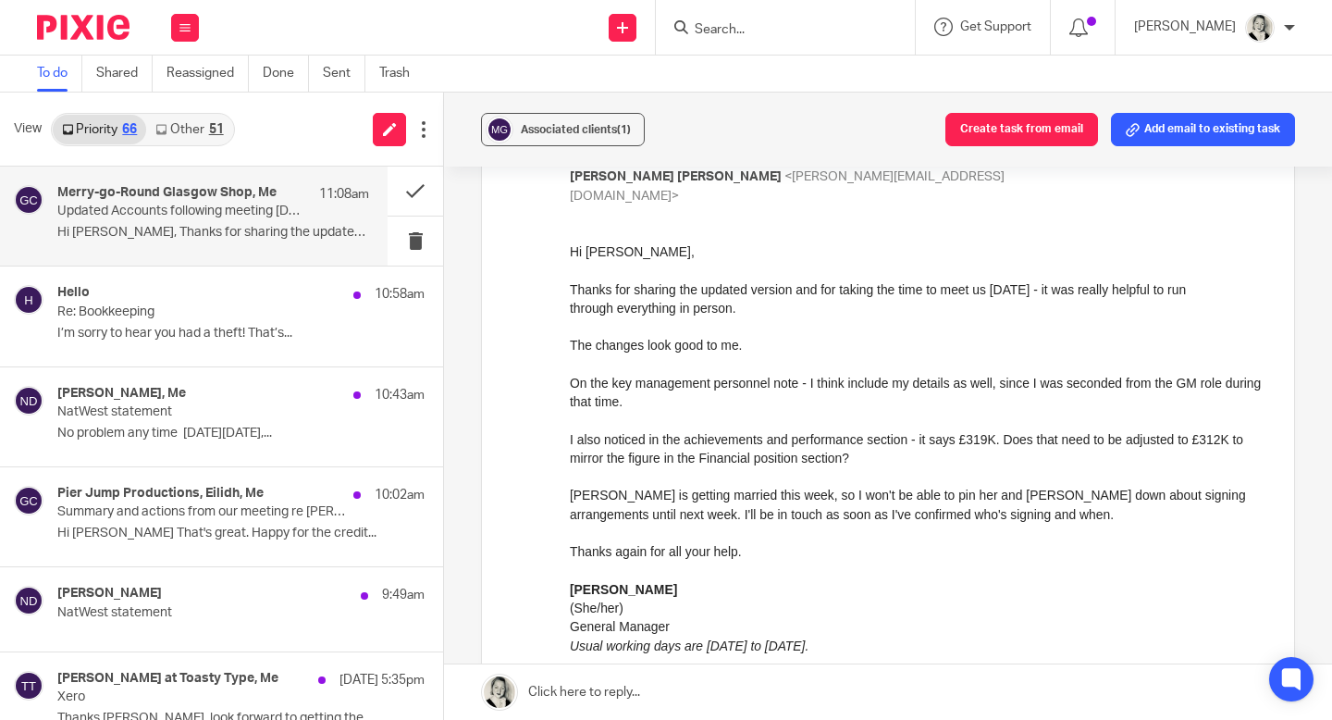
click at [674, 685] on link at bounding box center [888, 692] width 888 height 56
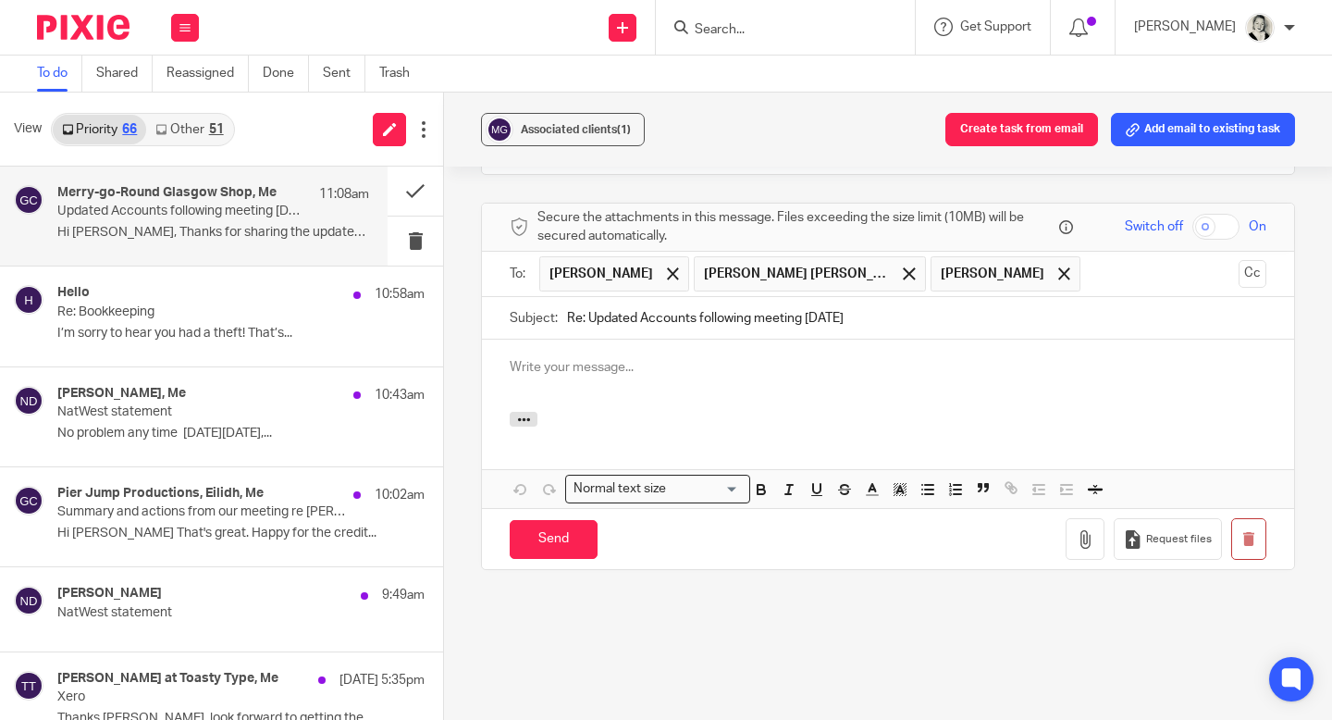
scroll to position [0, 0]
